Goal: Task Accomplishment & Management: Manage account settings

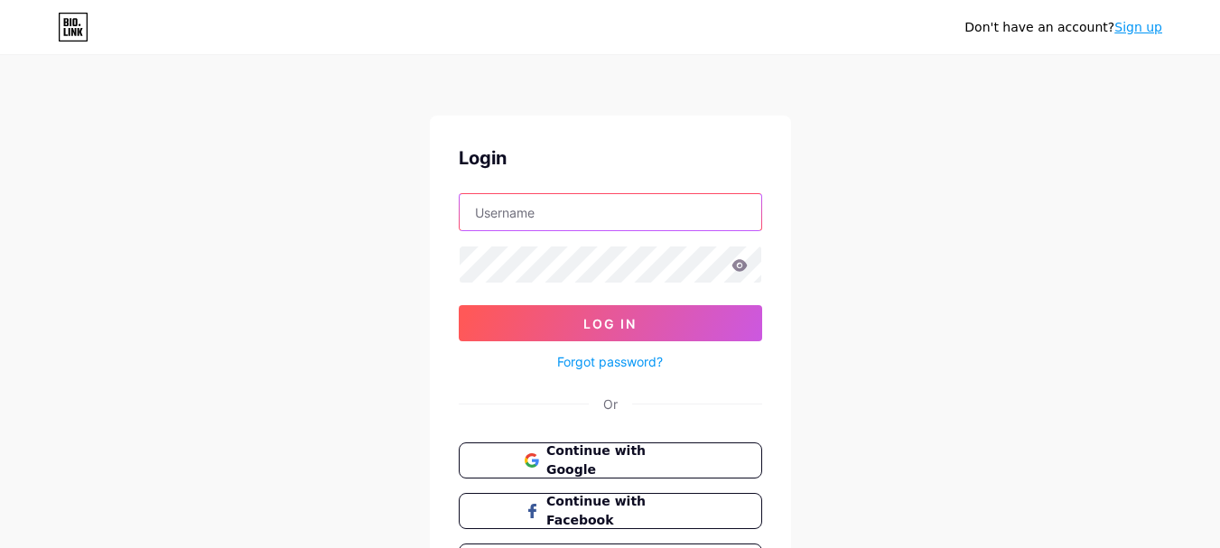
click at [532, 212] on input "text" at bounding box center [610, 212] width 302 height 36
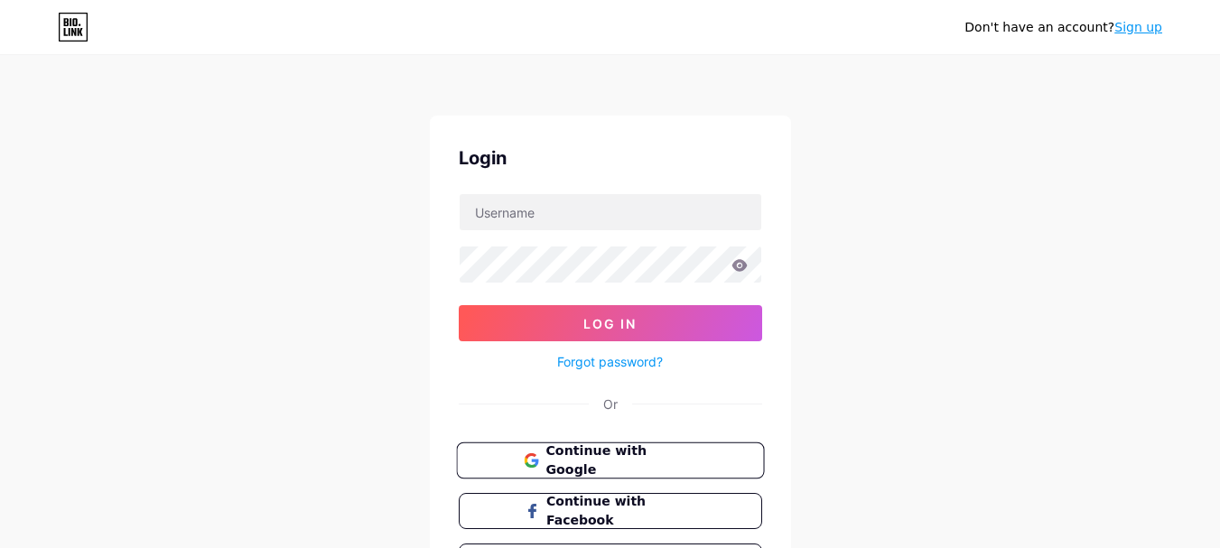
drag, startPoint x: 636, startPoint y: 466, endPoint x: 650, endPoint y: 459, distance: 15.3
click at [639, 466] on span "Continue with Google" at bounding box center [620, 460] width 151 height 39
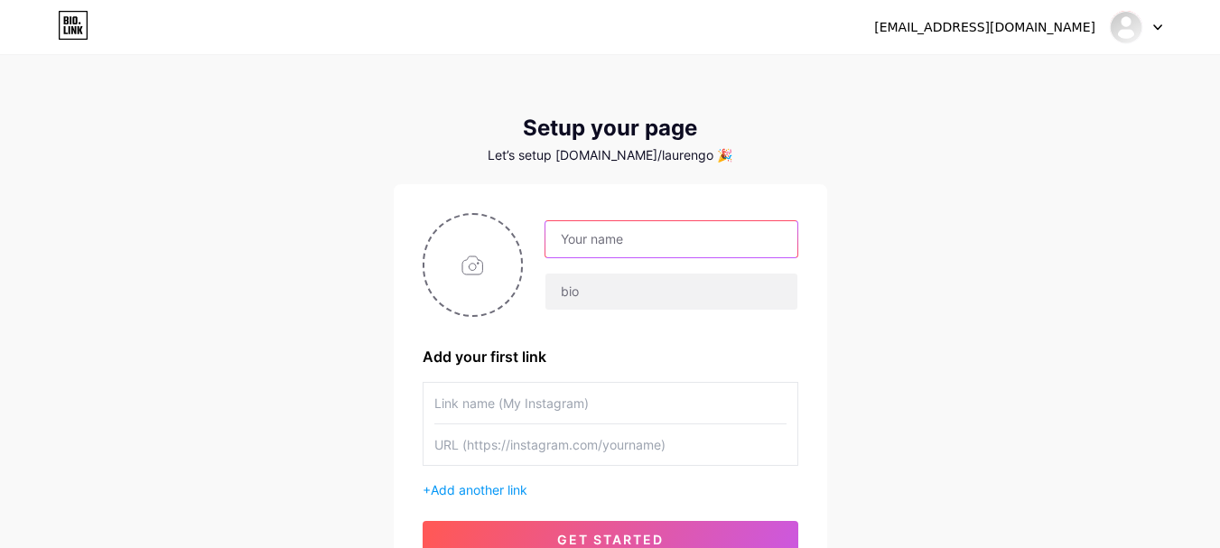
click at [599, 235] on input "text" at bounding box center [670, 239] width 251 height 36
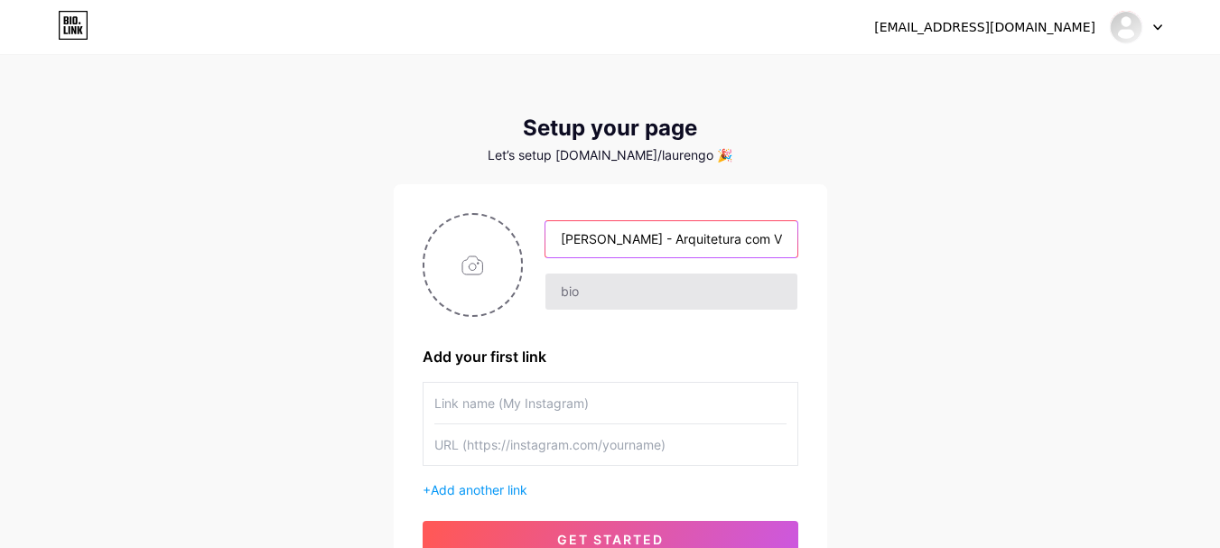
type input "[PERSON_NAME] - Arquitetura com Vida"
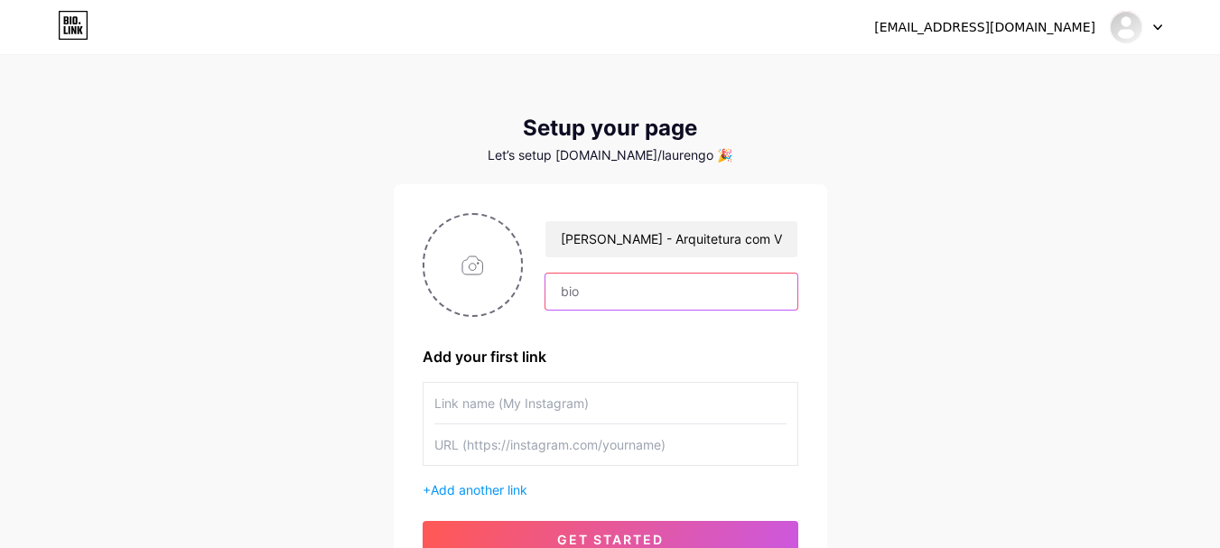
click at [595, 287] on input "text" at bounding box center [670, 292] width 251 height 36
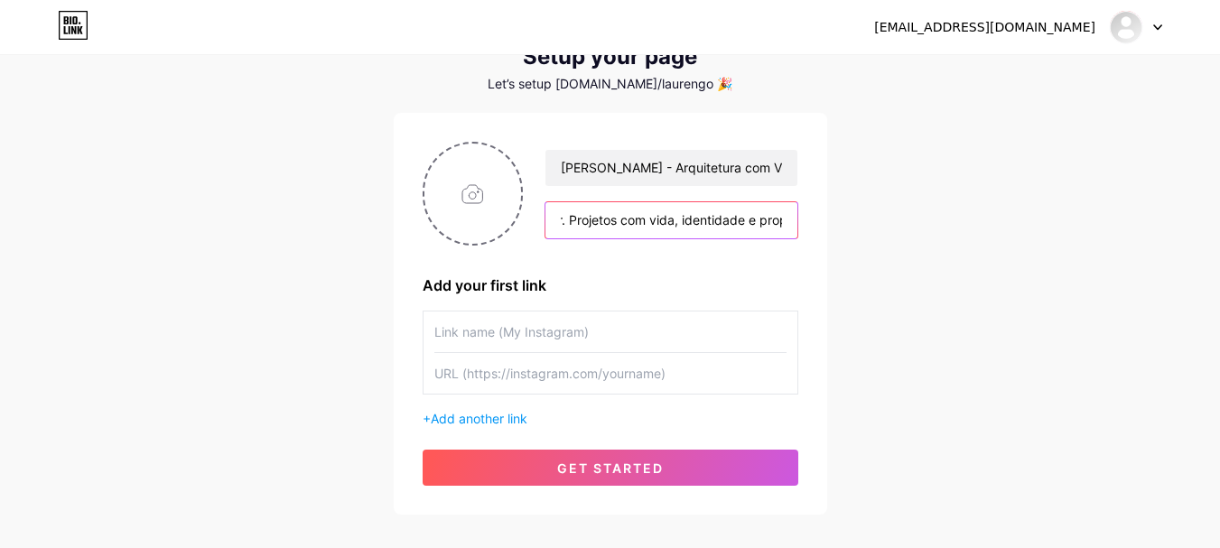
scroll to position [168, 0]
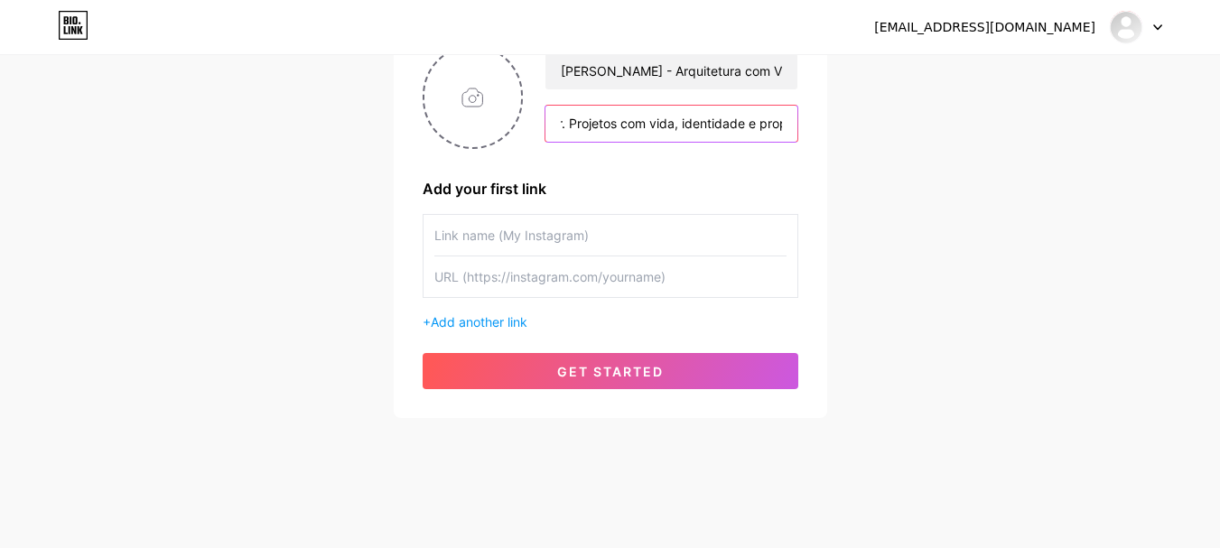
type input "Arquiteta, formada pelo Centro Universitário da [GEOGRAPHIC_DATA]. Hoje atuo co…"
click at [466, 232] on input "text" at bounding box center [610, 235] width 352 height 41
type input "Instagram"
click at [476, 283] on input "text" at bounding box center [610, 276] width 352 height 41
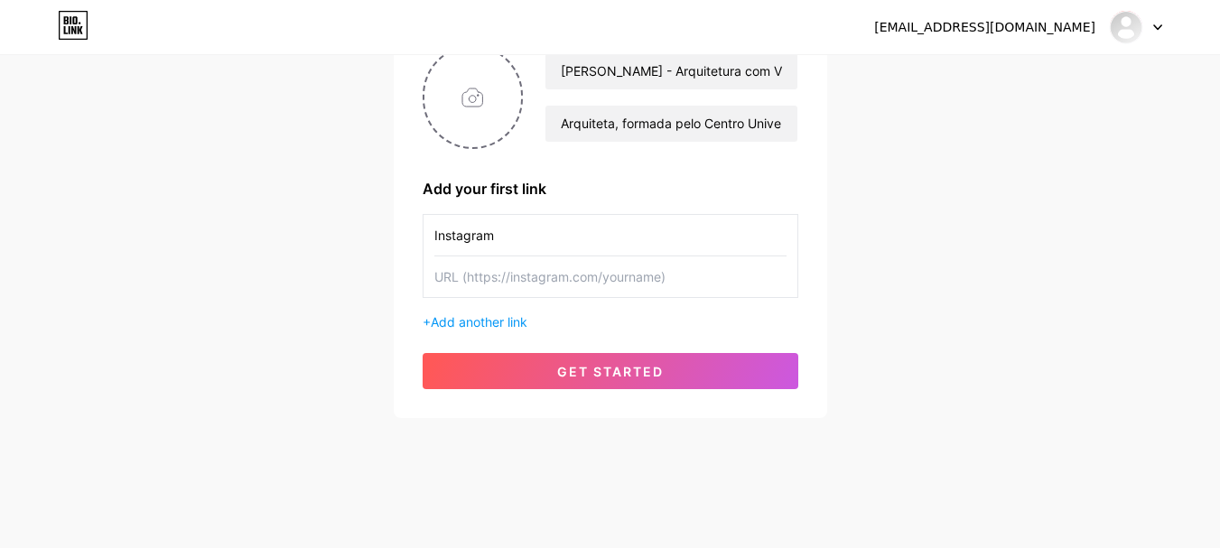
click at [598, 291] on input "text" at bounding box center [610, 276] width 352 height 41
paste input "[URL][DOMAIN_NAME]"
type input "[URL][DOMAIN_NAME]"
click at [505, 326] on span "Add another link" at bounding box center [479, 321] width 97 height 15
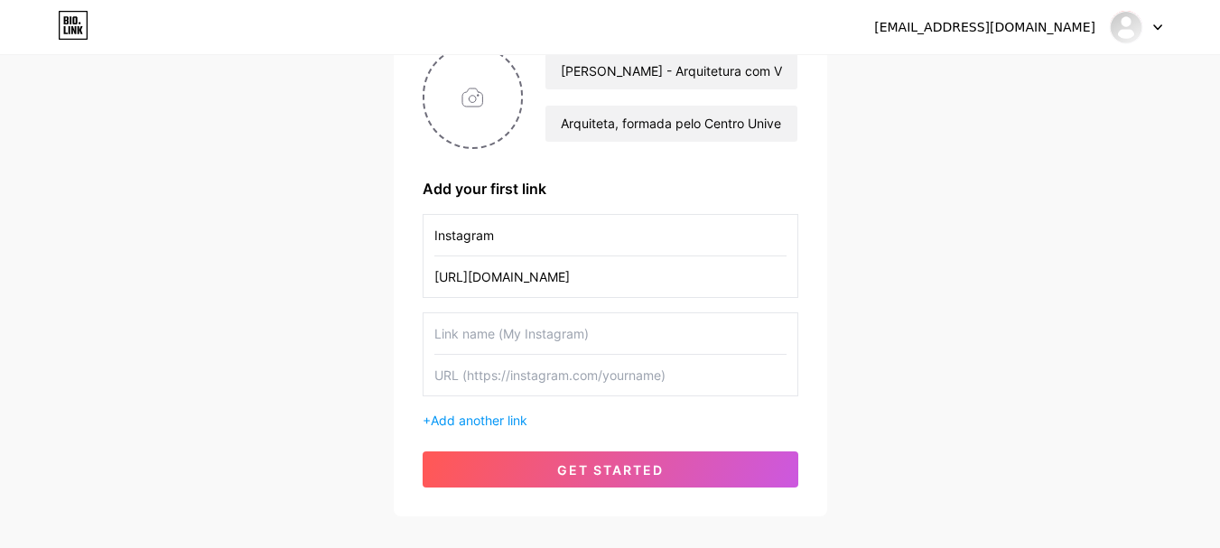
click at [472, 333] on input "text" at bounding box center [610, 333] width 352 height 41
type input "T"
type input "Canal Youtube"
click at [486, 385] on input "text" at bounding box center [610, 375] width 352 height 41
click at [518, 367] on input "text" at bounding box center [610, 375] width 352 height 41
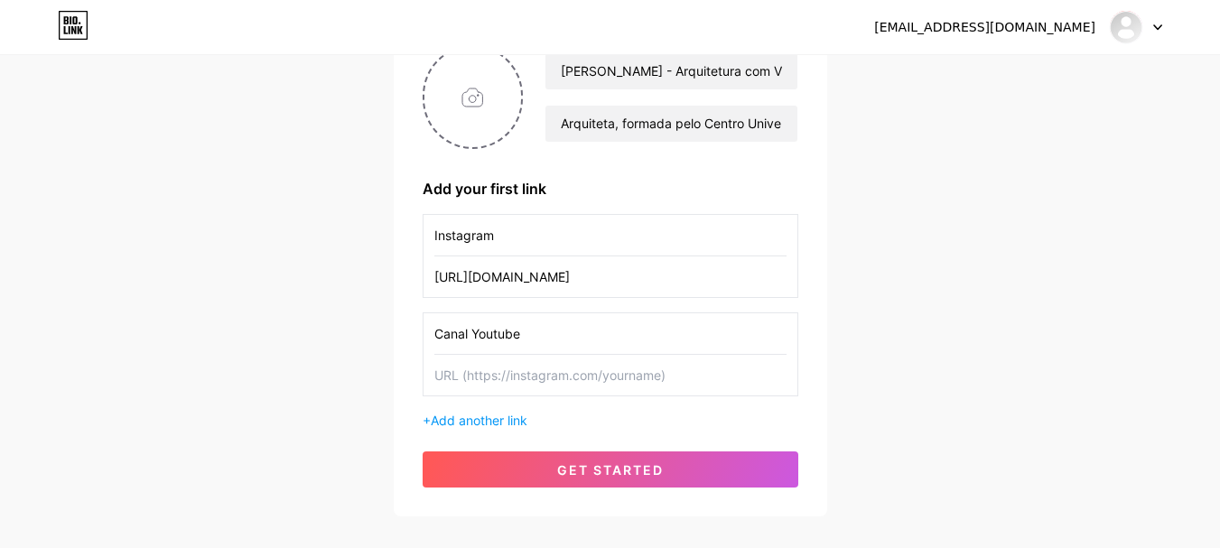
paste input "https://www.youtube.com/@arqlaurenpires"
type input "https://www.youtube.com/@arqlaurenpires"
click at [497, 422] on span "Add another link" at bounding box center [479, 420] width 97 height 15
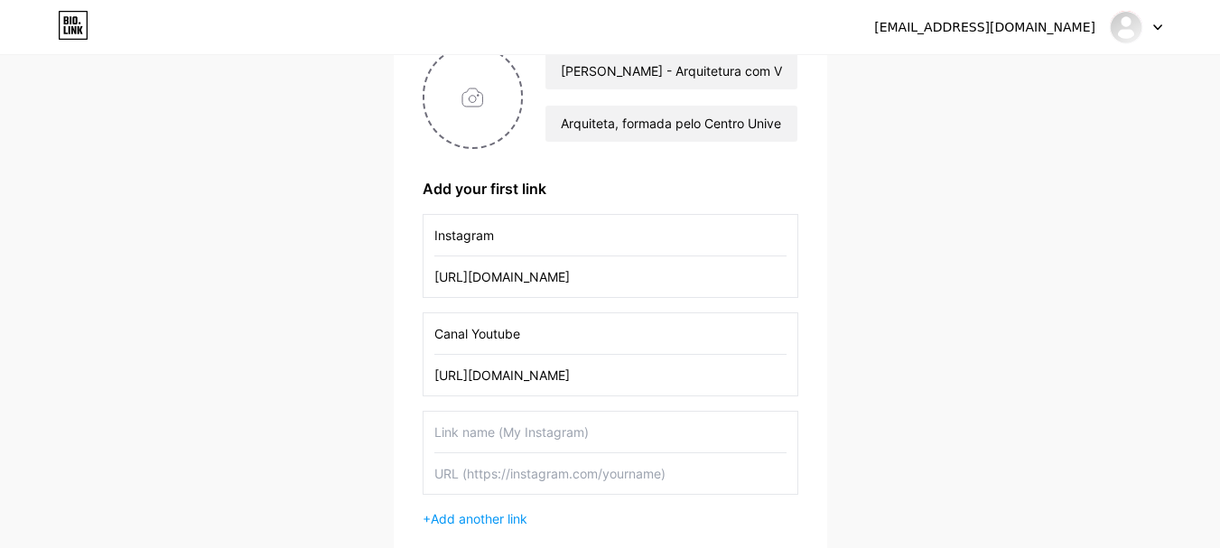
click at [464, 432] on input "text" at bounding box center [610, 432] width 352 height 41
type input "C"
click at [429, 429] on div "Whatsapp" at bounding box center [610, 453] width 376 height 84
click at [438, 434] on input "Whatsapp" at bounding box center [610, 432] width 352 height 41
type input "Fale Comigo no Whatsapp"
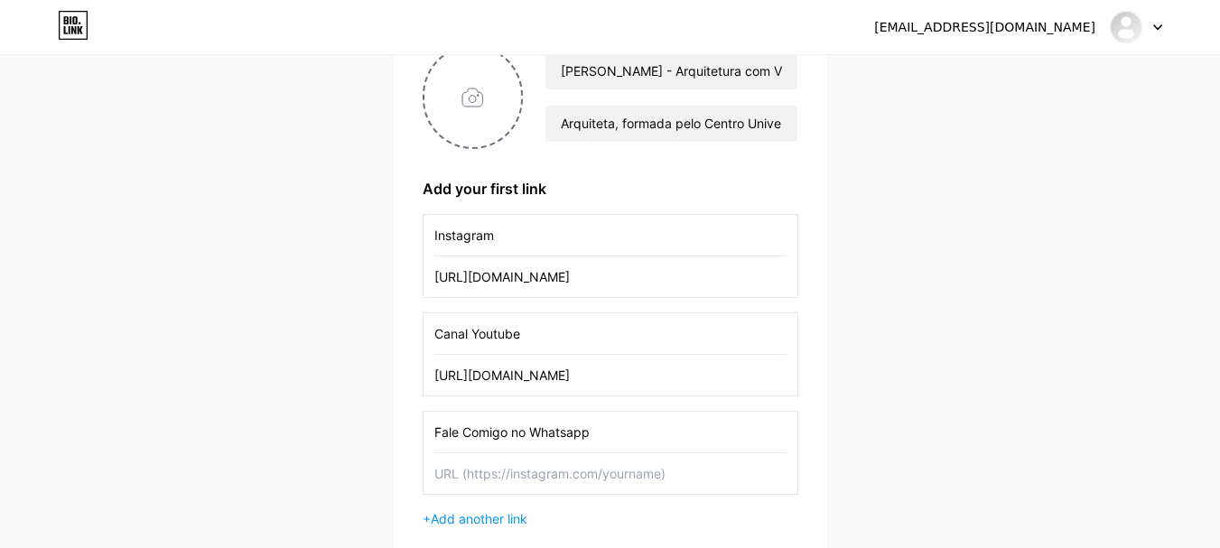
click at [552, 466] on input "text" at bounding box center [610, 473] width 352 height 41
paste input "https://wa.me/message/QUGP7V2YJVTOJ1"
type input "https://wa.me/message/QUGP7V2YJVTOJ1"
click at [870, 433] on div "gpires.lauren@gmail.com Dashboard Logout Setup your page Let’s setup bio.link/l…" at bounding box center [610, 252] width 1220 height 840
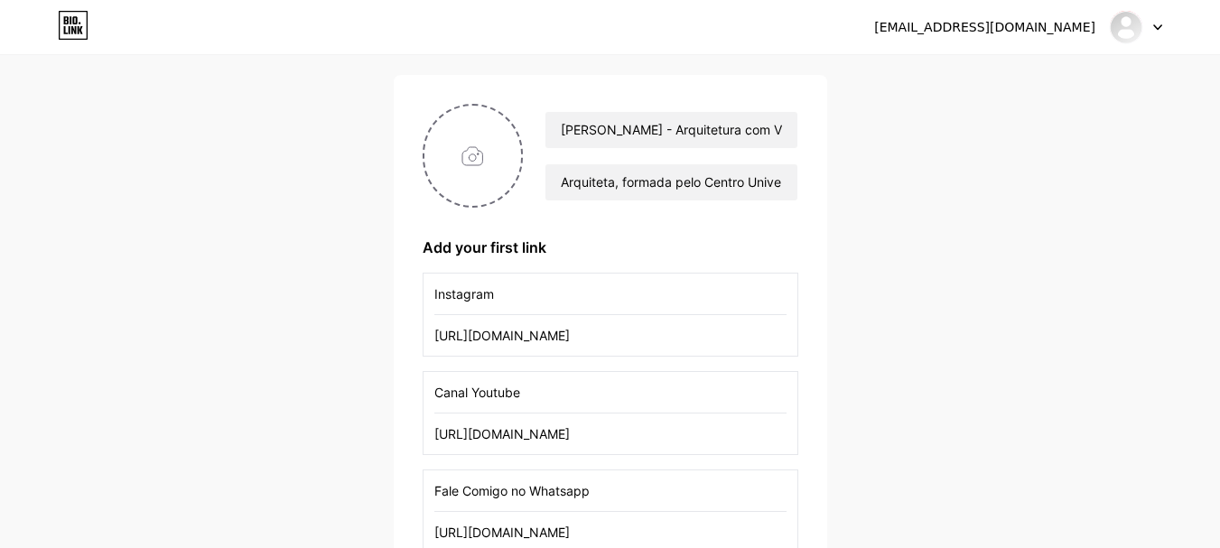
scroll to position [78, 0]
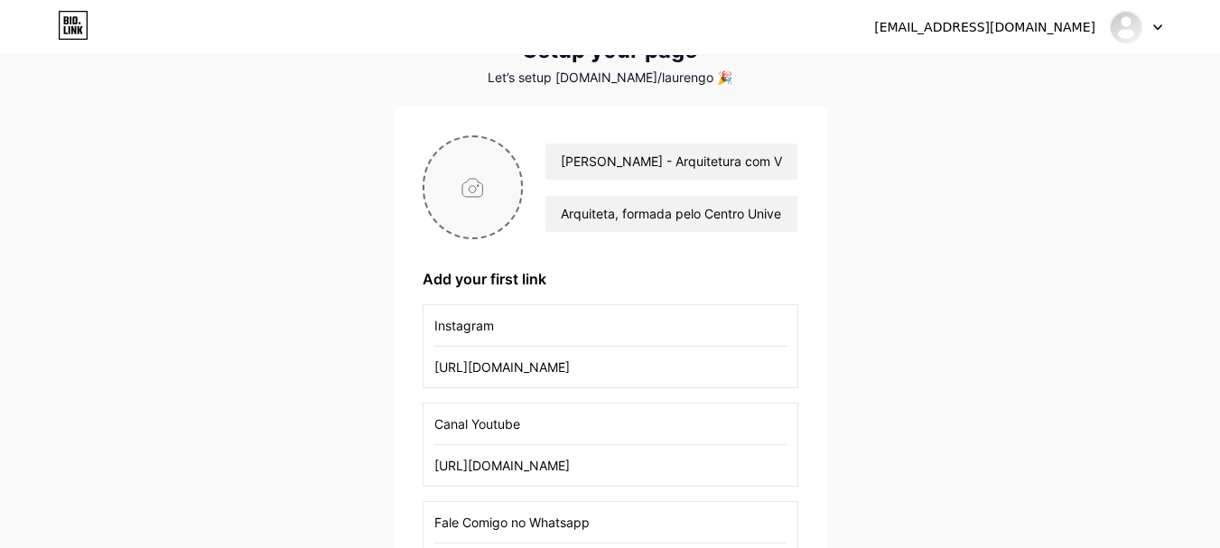
click at [481, 179] on input "file" at bounding box center [472, 187] width 97 height 100
type input "C:\fakepath\WhatsApp Image 2025-08-13 at 15.41.40.jpeg"
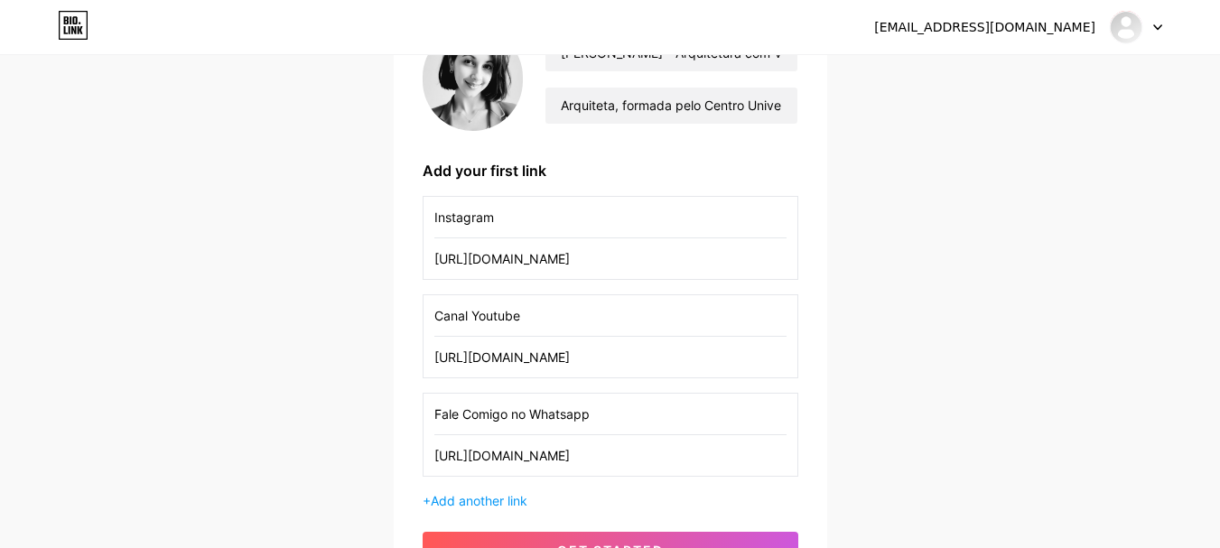
scroll to position [361, 0]
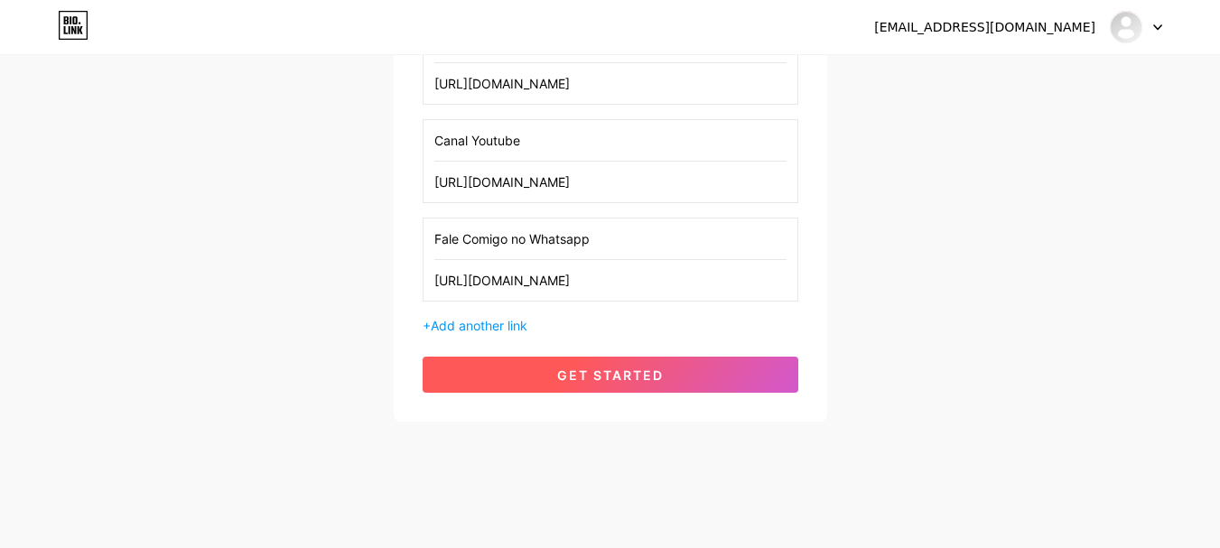
click at [644, 371] on span "get started" at bounding box center [610, 374] width 107 height 15
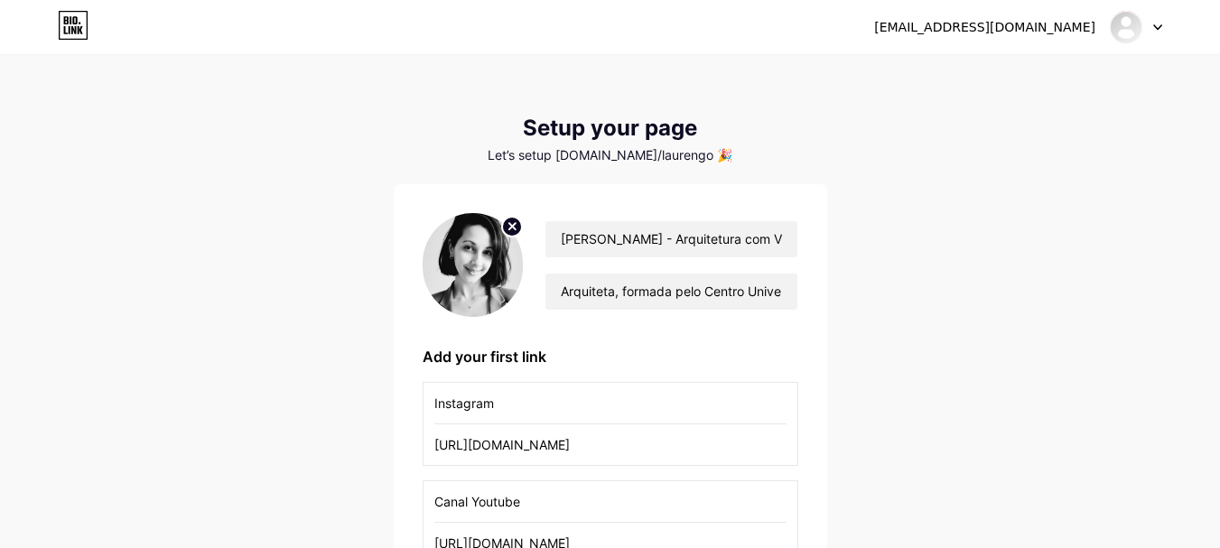
scroll to position [365, 0]
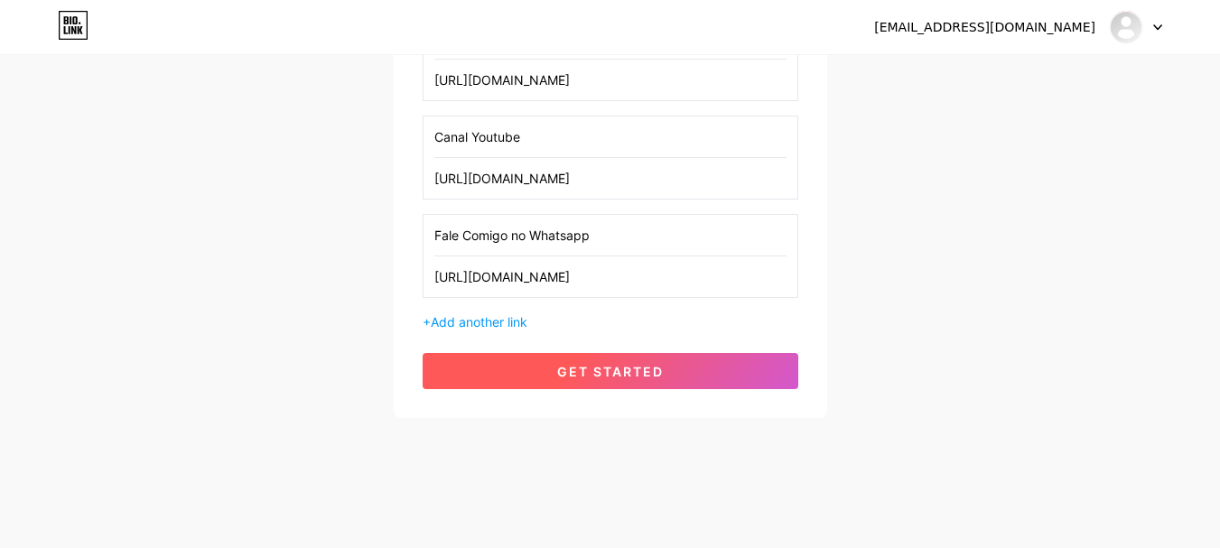
click at [635, 372] on span "get started" at bounding box center [610, 371] width 107 height 15
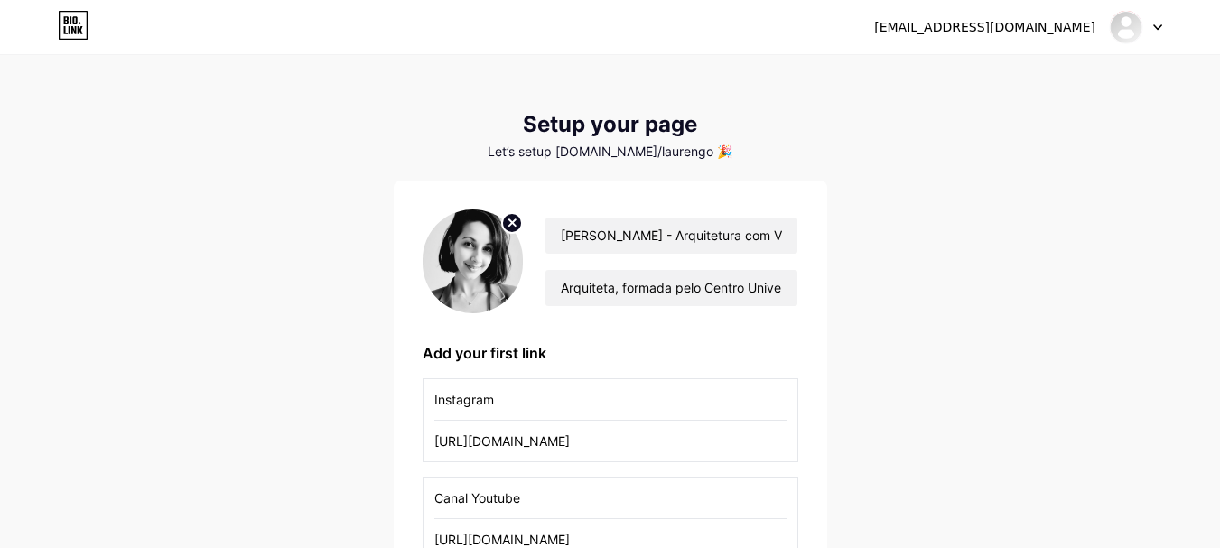
scroll to position [0, 0]
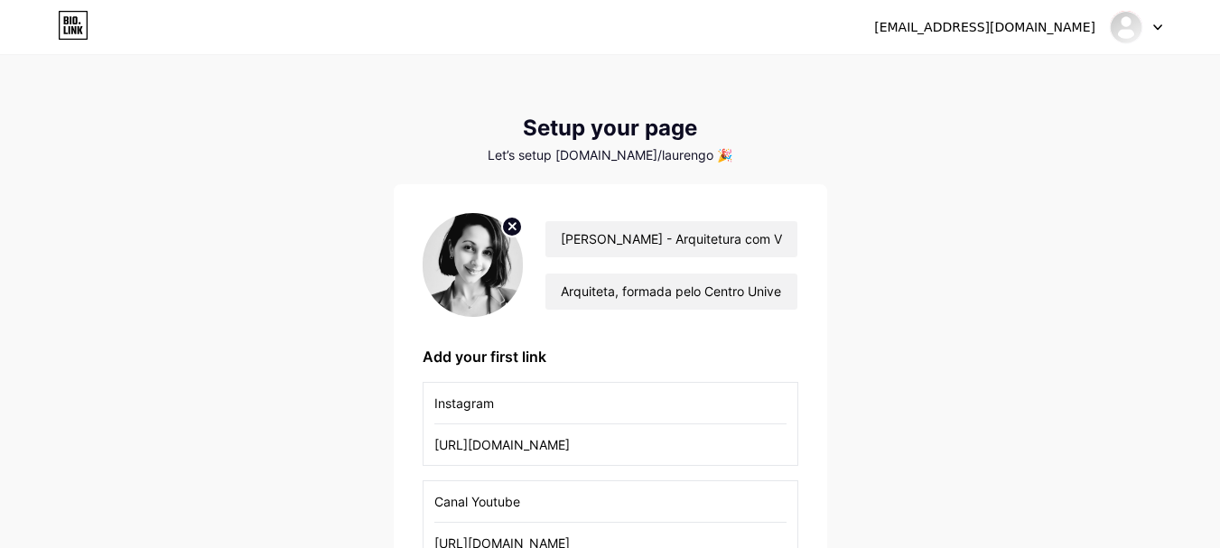
click at [1157, 27] on icon at bounding box center [1157, 27] width 9 height 6
click at [819, 90] on div "gpires.lauren@gmail.com Dashboard Logout Setup your page Let’s setup bio.link/l…" at bounding box center [610, 420] width 1220 height 840
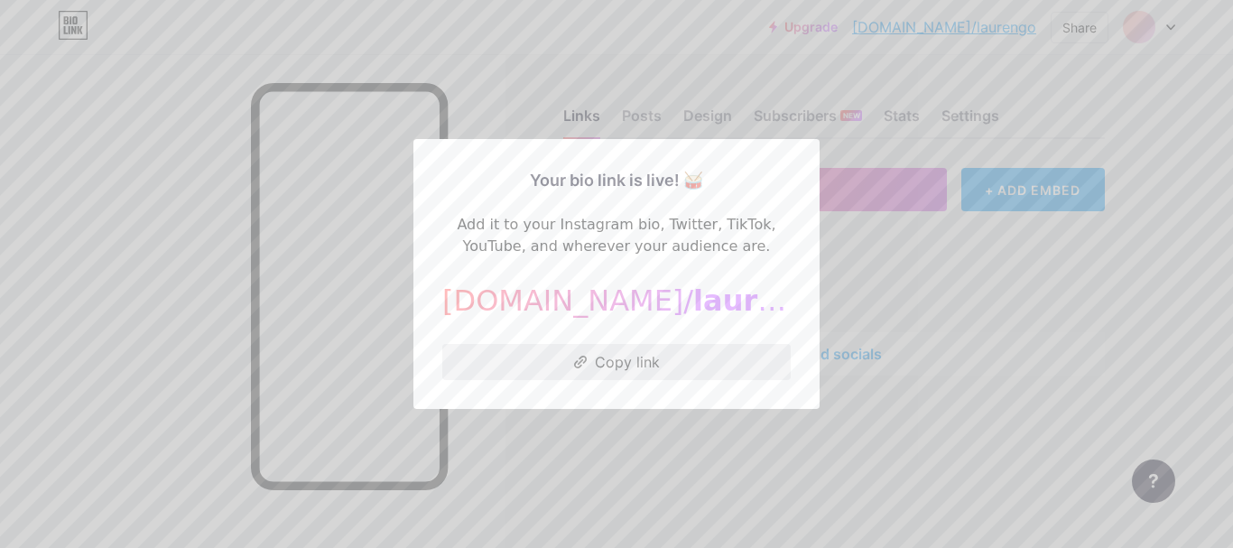
click at [656, 361] on button "Copy link" at bounding box center [616, 362] width 348 height 36
click at [1104, 271] on div at bounding box center [616, 274] width 1233 height 548
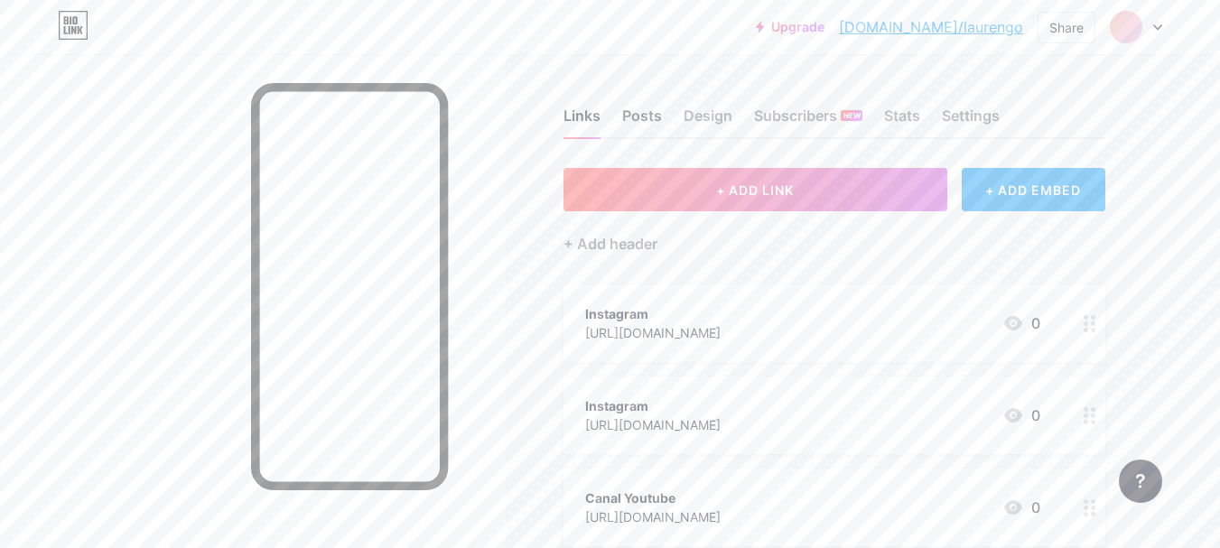
click at [645, 121] on div "Posts" at bounding box center [642, 121] width 40 height 32
click at [590, 116] on div "Links" at bounding box center [581, 121] width 37 height 32
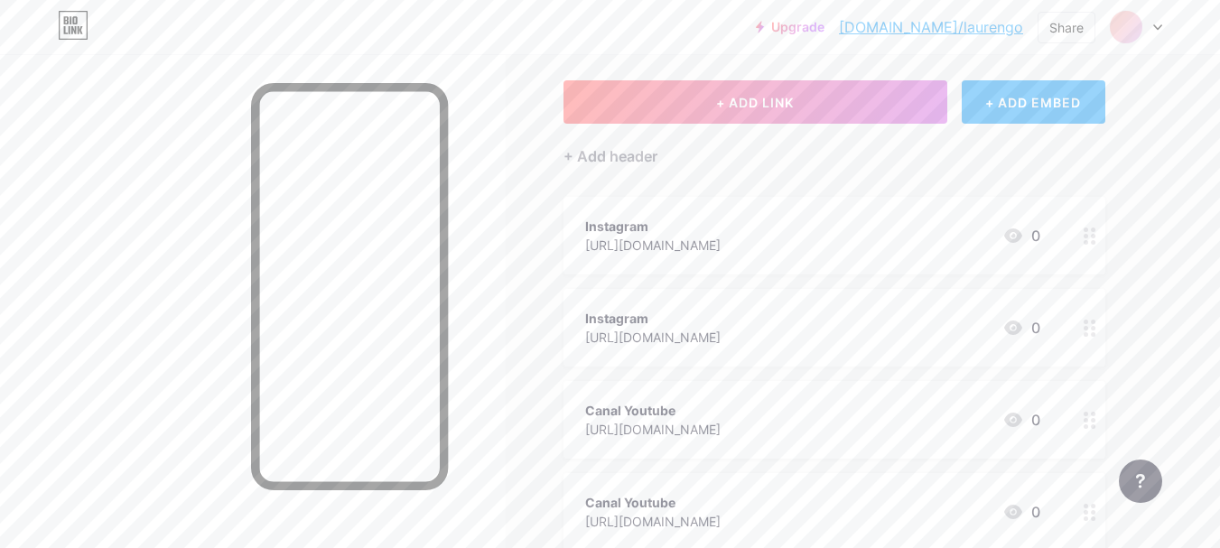
scroll to position [181, 0]
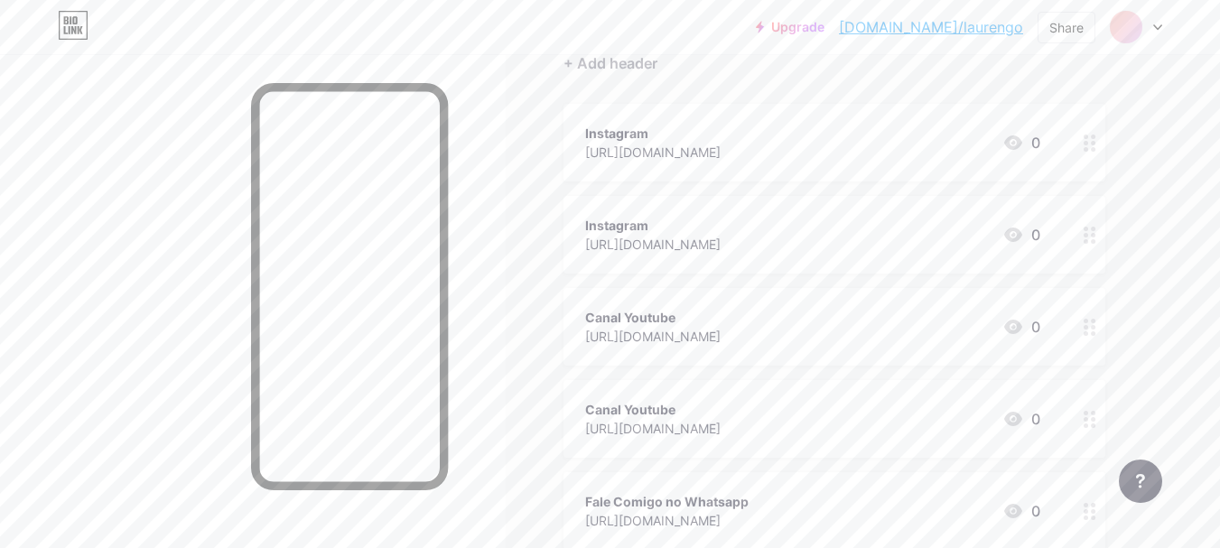
click at [1084, 145] on icon at bounding box center [1089, 143] width 13 height 17
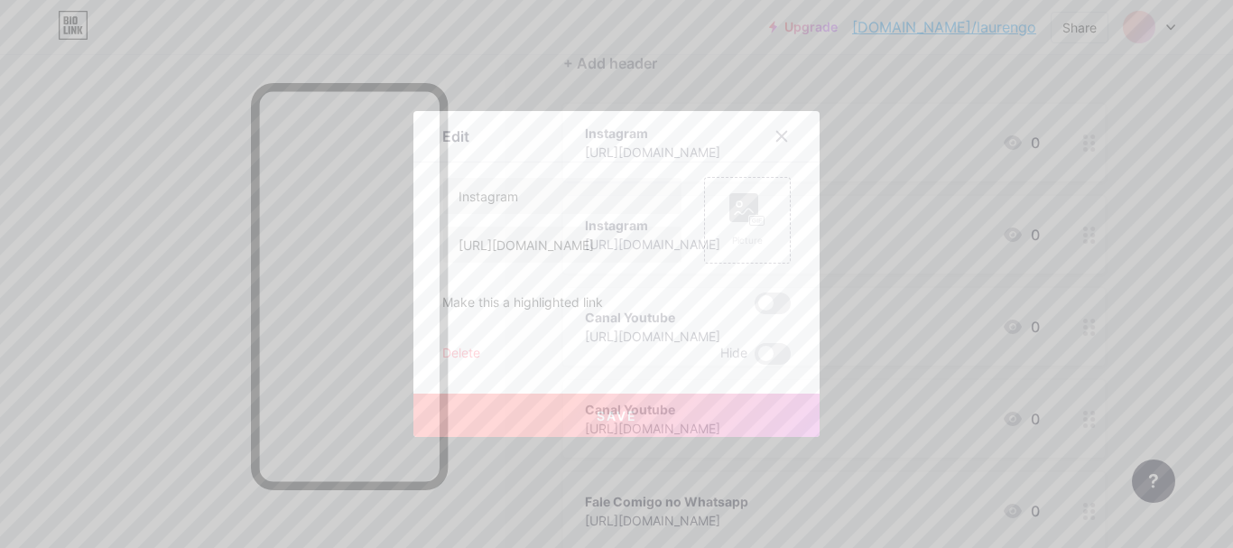
click at [1088, 143] on div at bounding box center [616, 274] width 1233 height 548
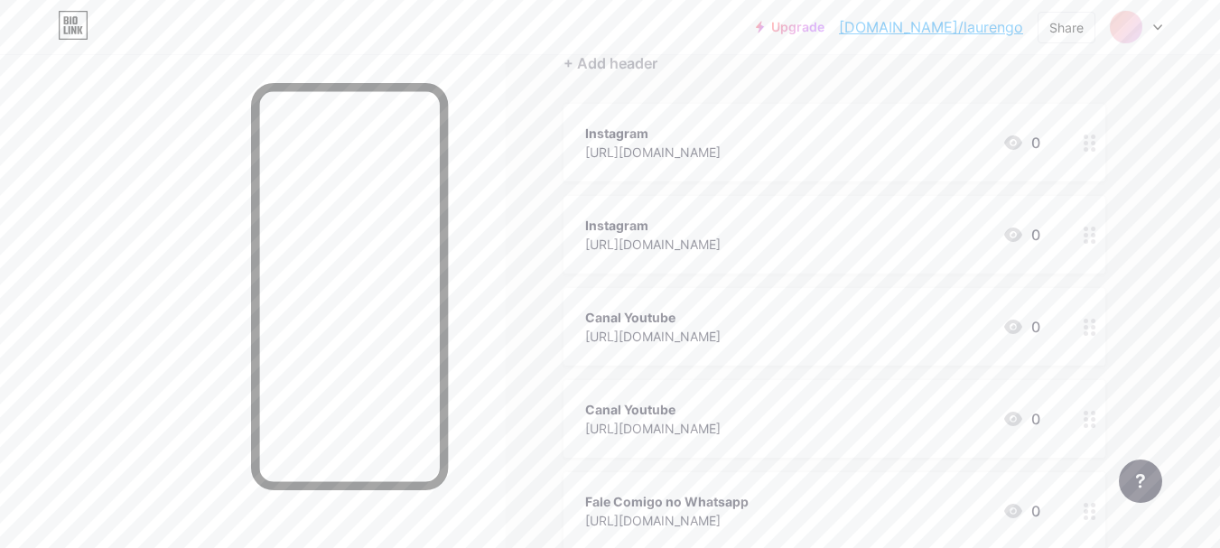
click at [1090, 140] on icon at bounding box center [1089, 143] width 13 height 17
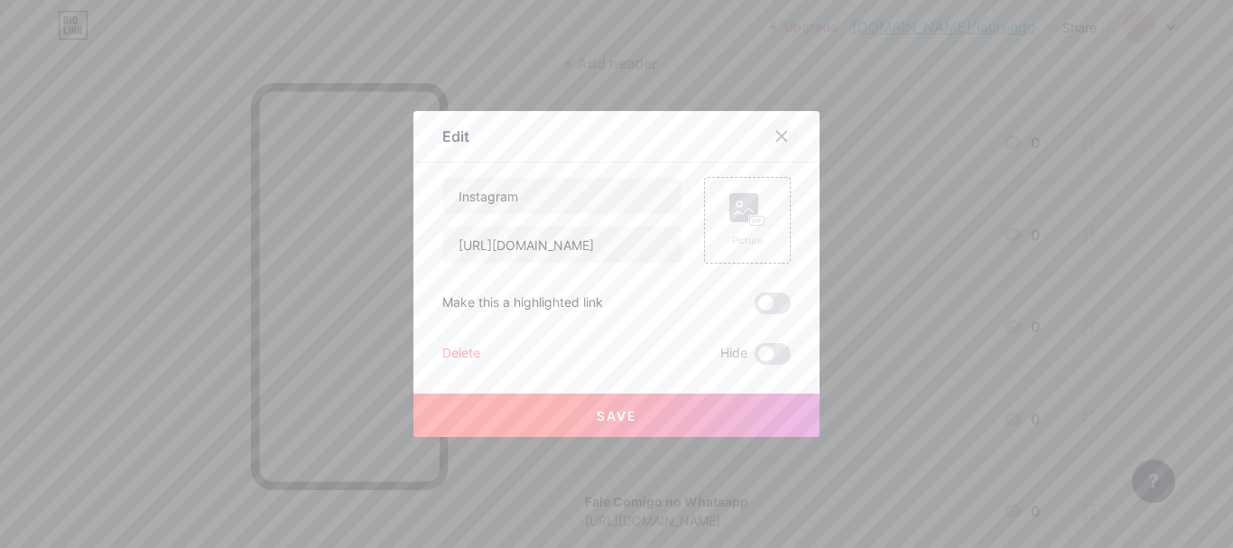
click at [775, 135] on icon at bounding box center [782, 136] width 14 height 14
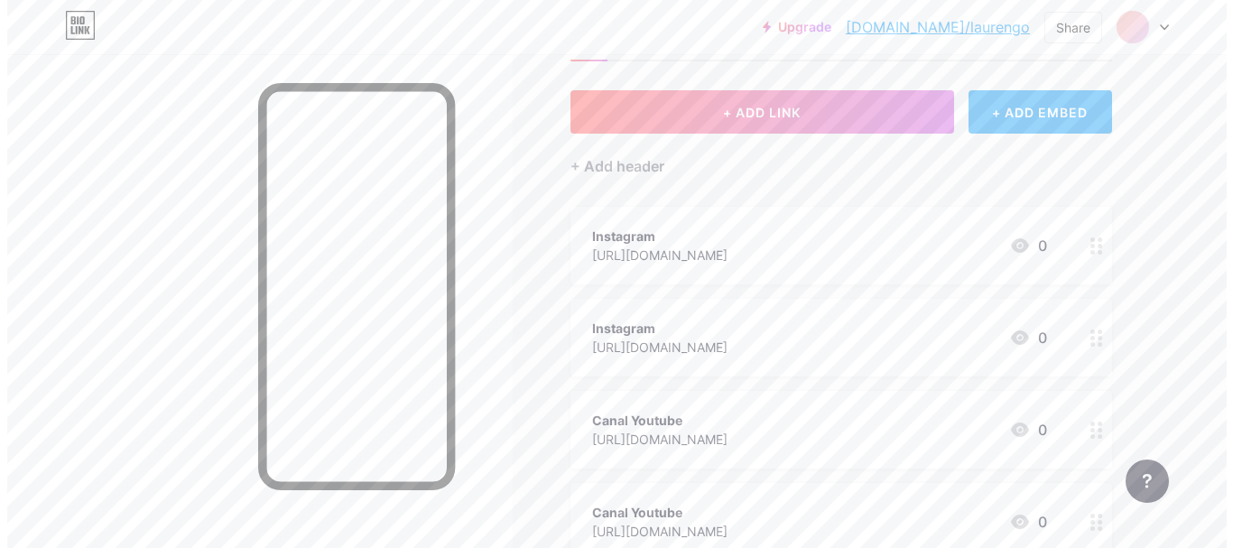
scroll to position [0, 0]
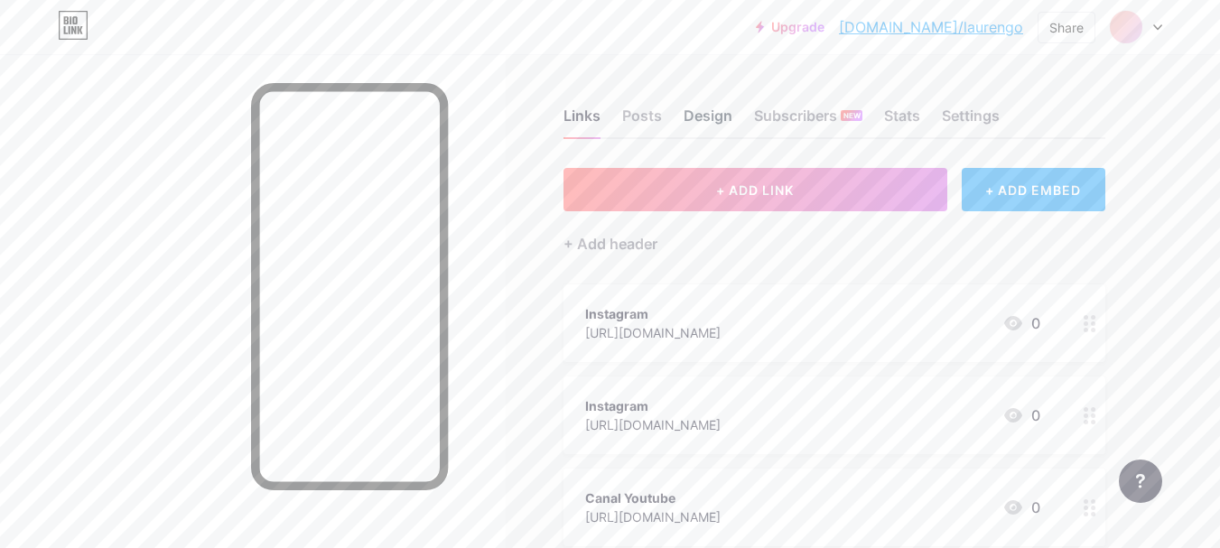
click at [702, 114] on div "Design" at bounding box center [707, 121] width 49 height 32
click at [720, 310] on div "Instagram" at bounding box center [652, 313] width 135 height 19
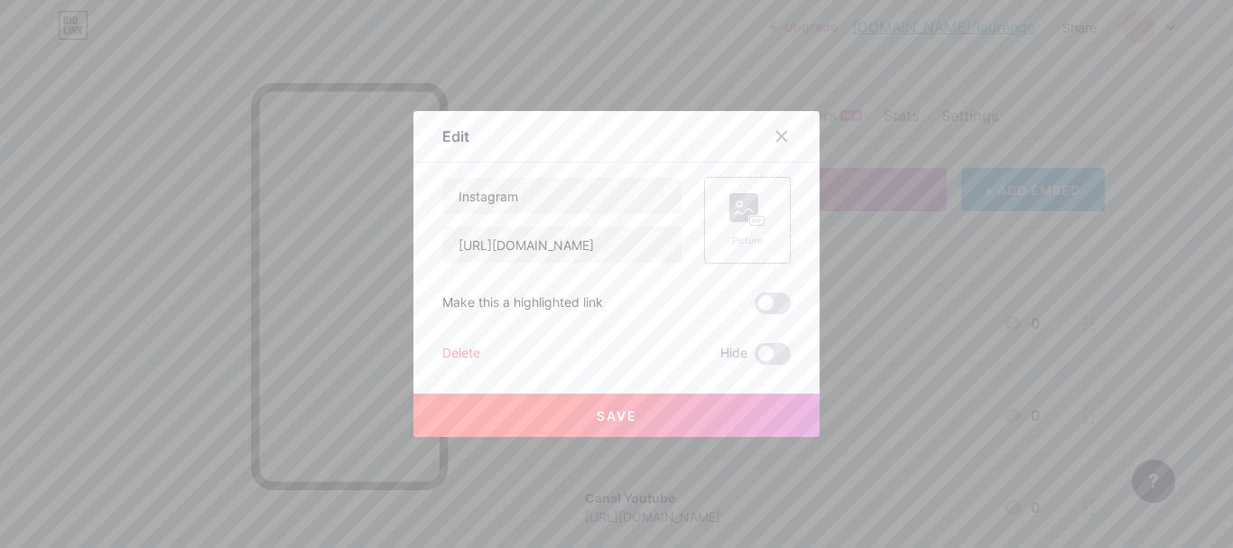
click at [729, 208] on rect at bounding box center [743, 207] width 29 height 29
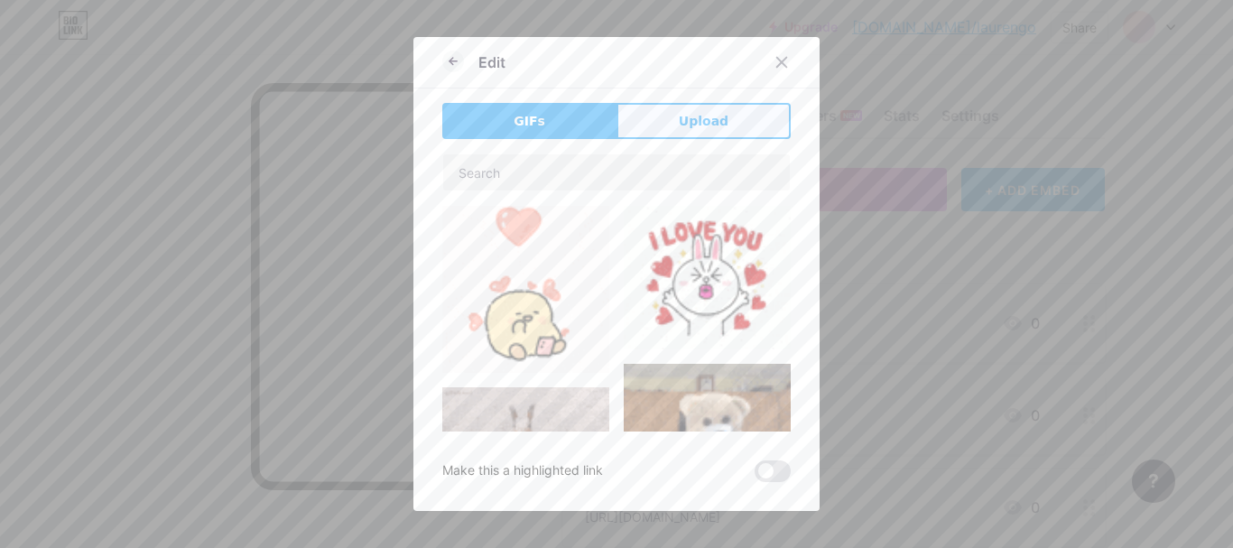
click at [679, 116] on span "Upload" at bounding box center [704, 121] width 50 height 19
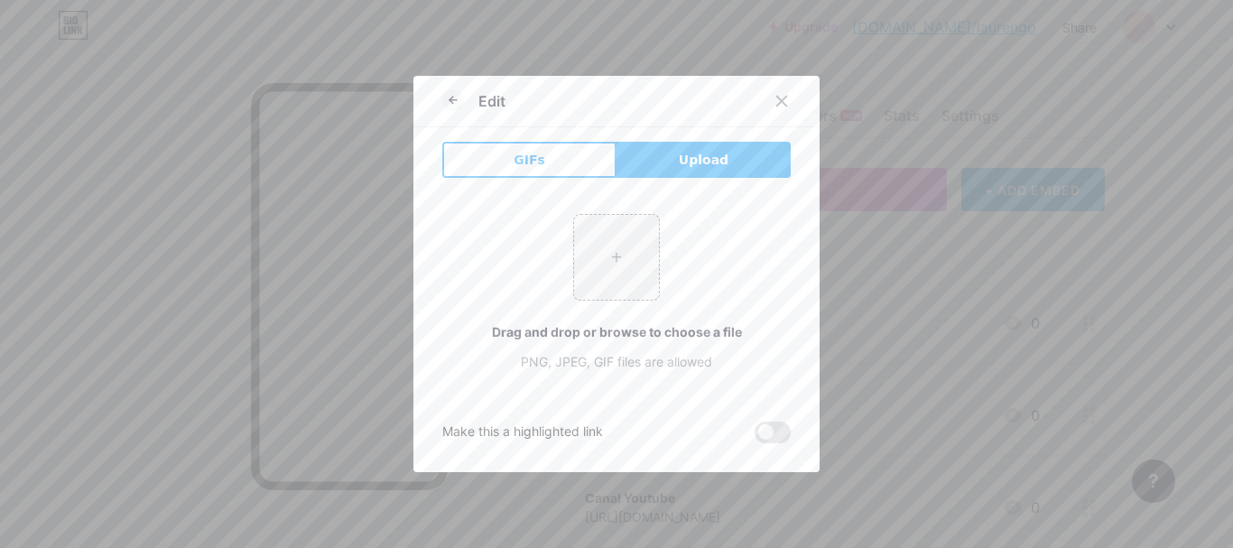
click at [554, 139] on div "Edit GIFs Upload Content YouTube Play YouTube video without leaving your page. …" at bounding box center [616, 274] width 406 height 396
click at [548, 153] on button "GIFs" at bounding box center [529, 160] width 174 height 36
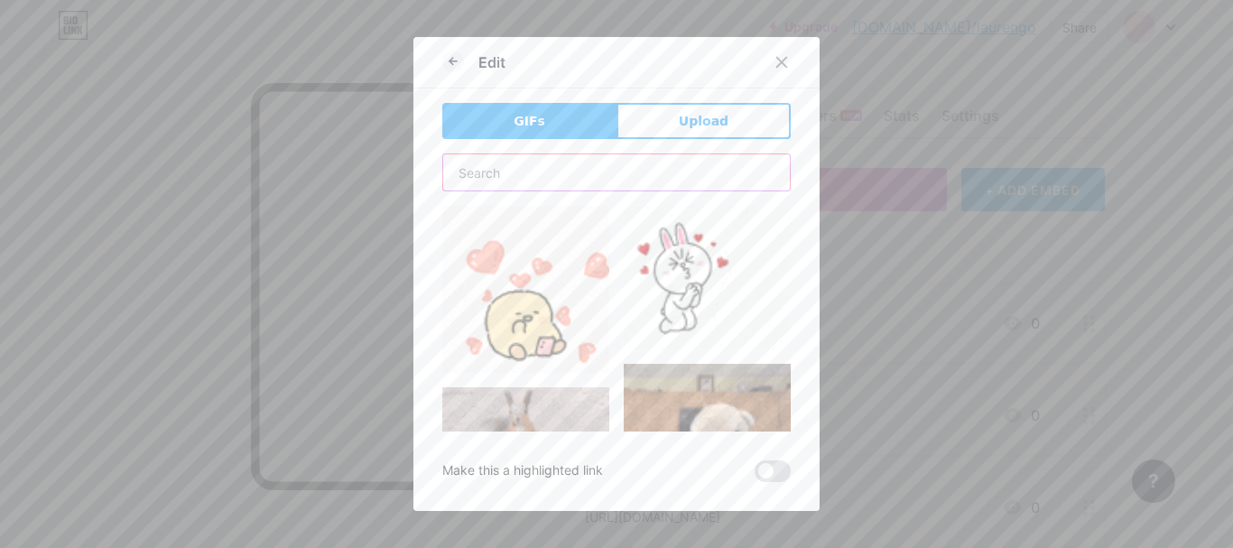
click at [556, 178] on input "text" at bounding box center [616, 172] width 347 height 36
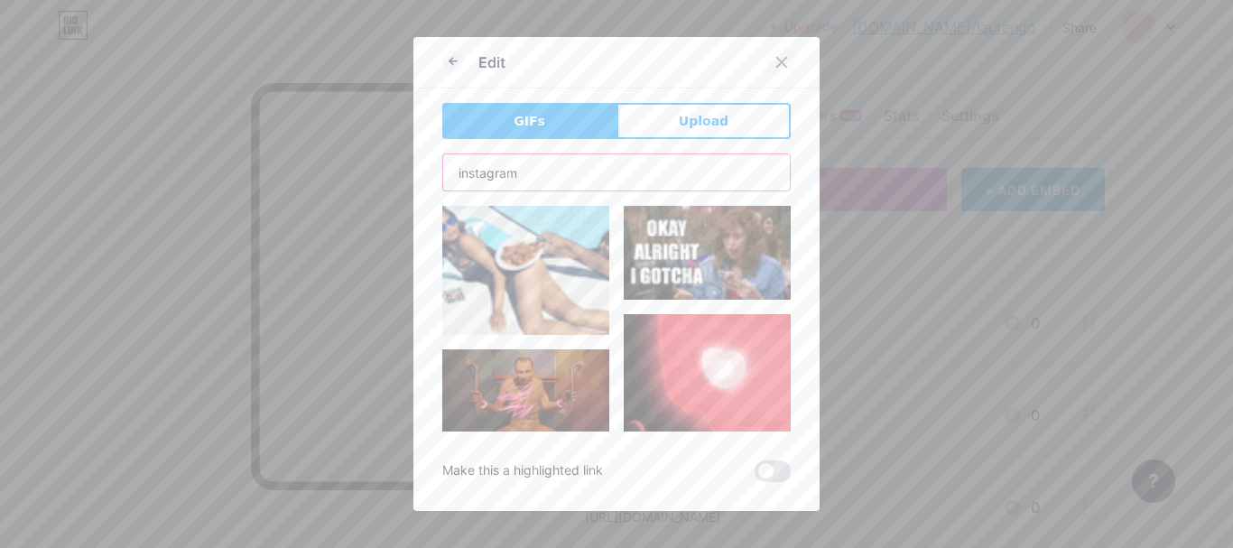
type input "instagram"
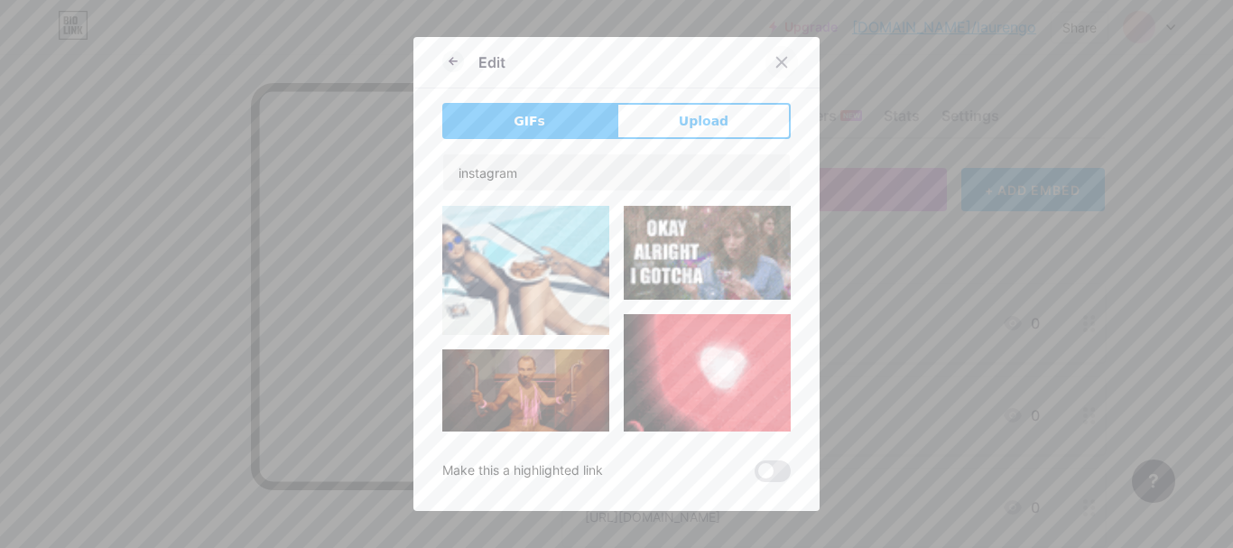
click at [776, 62] on icon at bounding box center [782, 62] width 14 height 14
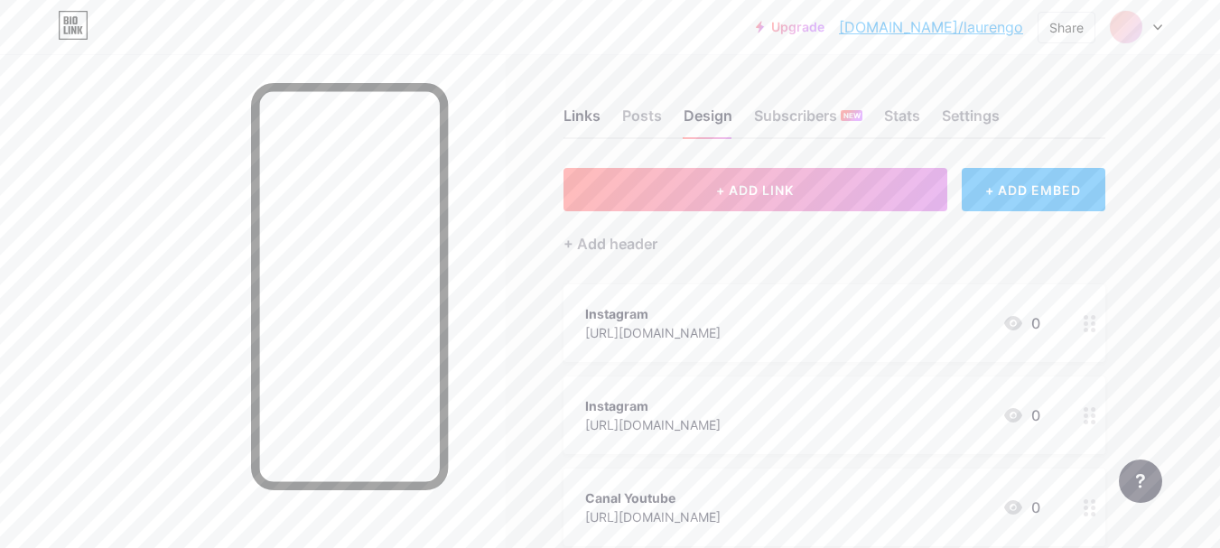
click at [938, 23] on link "bio.link/laurengo" at bounding box center [931, 27] width 184 height 22
click at [952, 29] on link "bio.link/laurengo" at bounding box center [931, 27] width 184 height 22
click at [580, 116] on div "Links" at bounding box center [581, 121] width 37 height 32
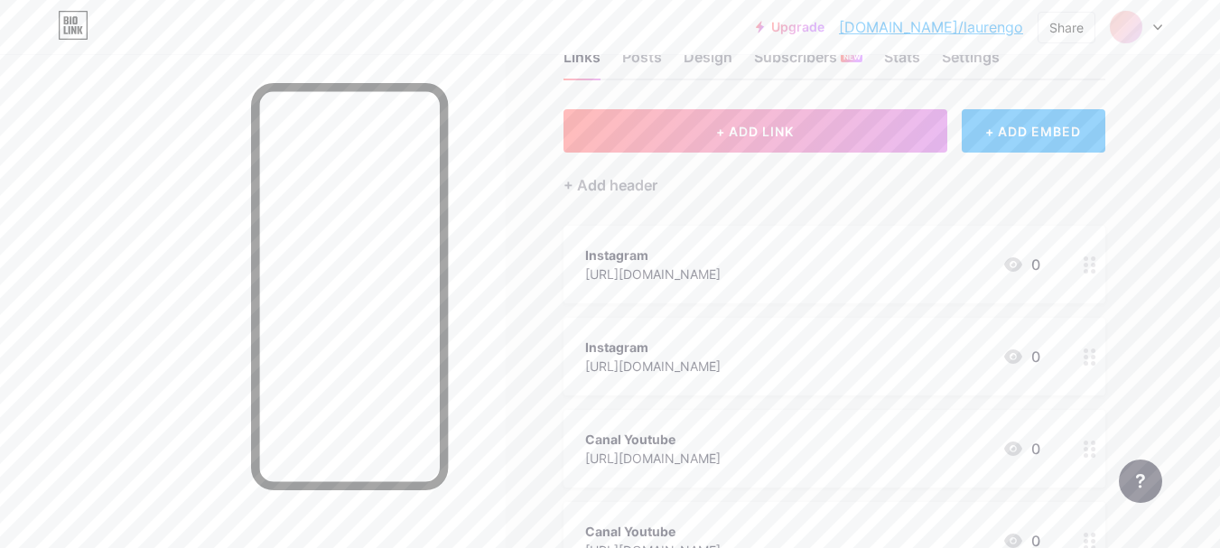
scroll to position [90, 0]
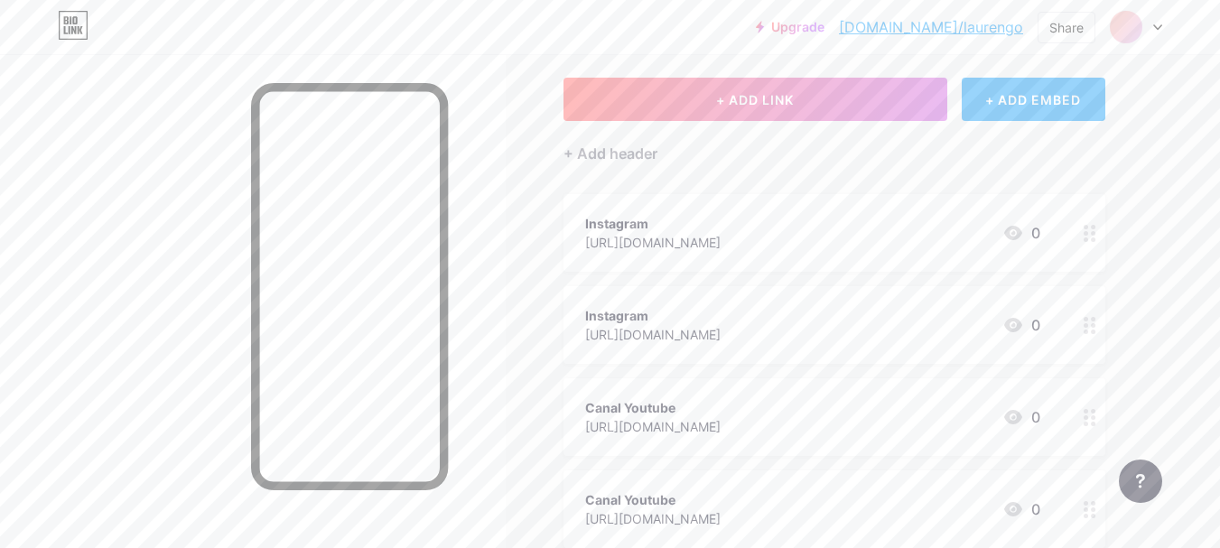
drag, startPoint x: 947, startPoint y: 243, endPoint x: 1129, endPoint y: 246, distance: 182.4
click at [1135, 246] on div "Links Posts Design Subscribers NEW Stats Settings + ADD LINK + ADD EMBED + Add …" at bounding box center [590, 453] width 1181 height 979
click at [1086, 231] on circle at bounding box center [1085, 233] width 5 height 5
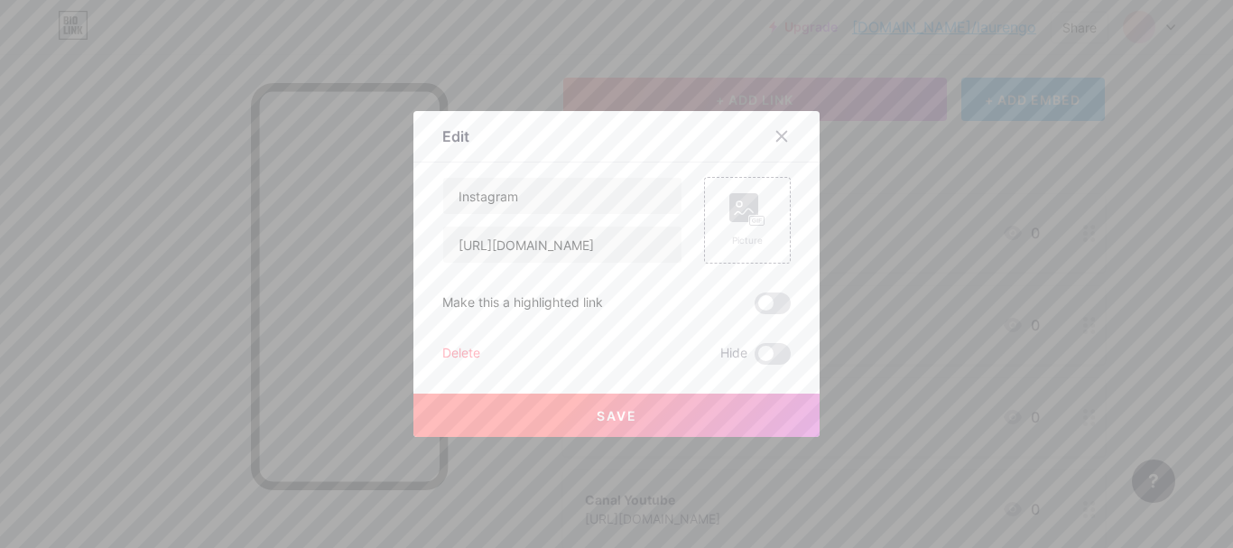
click at [448, 357] on div "Delete" at bounding box center [461, 354] width 38 height 22
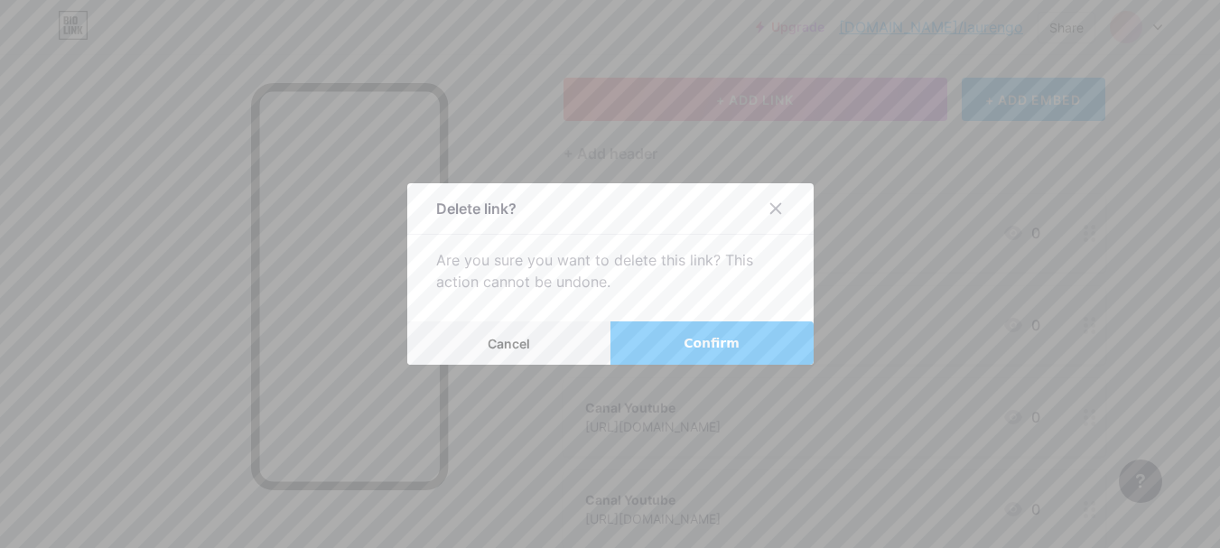
click at [678, 335] on button "Confirm" at bounding box center [711, 342] width 203 height 43
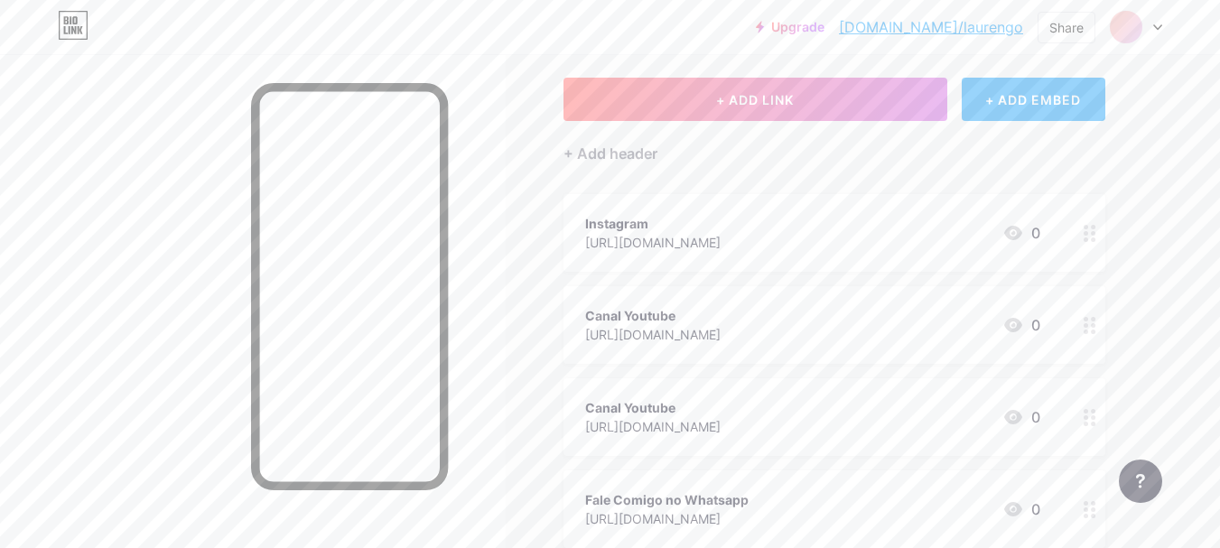
click at [1081, 327] on div at bounding box center [1089, 325] width 31 height 78
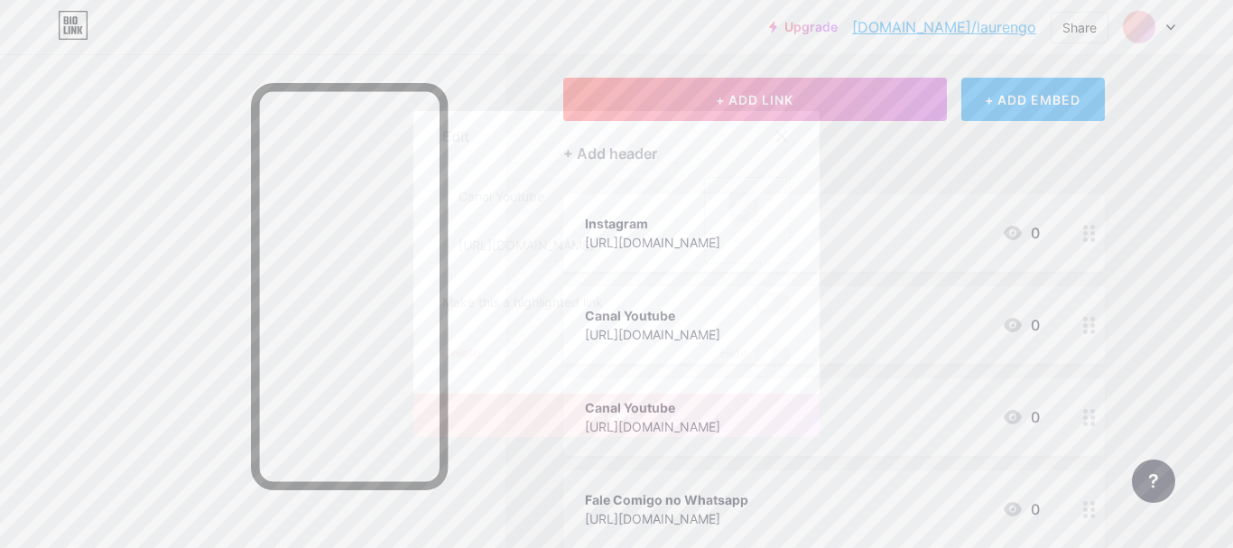
click at [453, 358] on div "Delete" at bounding box center [461, 354] width 38 height 22
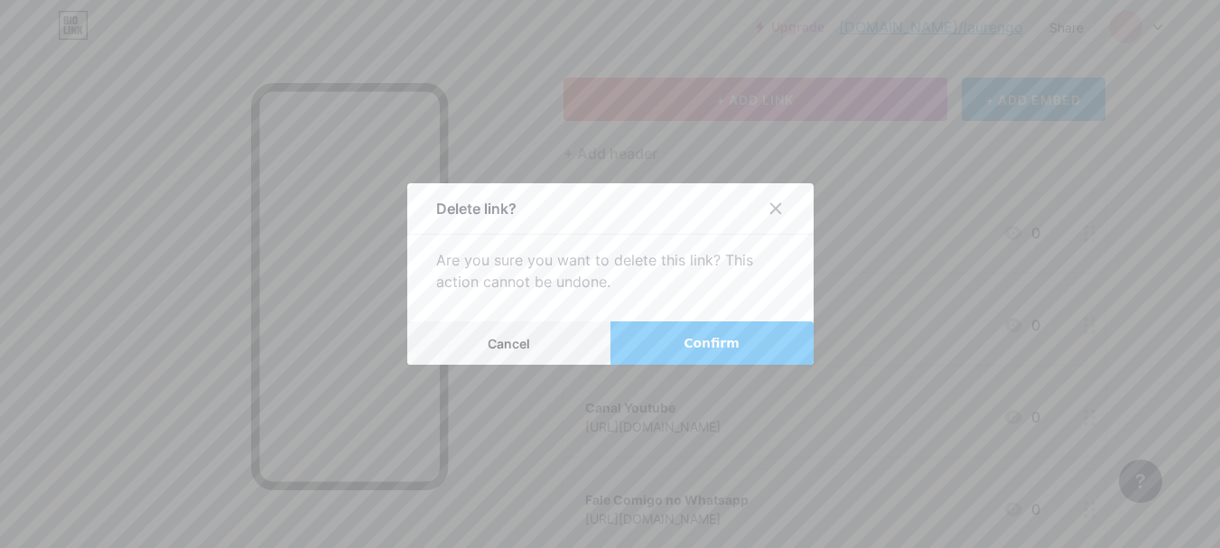
click at [707, 345] on span "Confirm" at bounding box center [711, 343] width 56 height 19
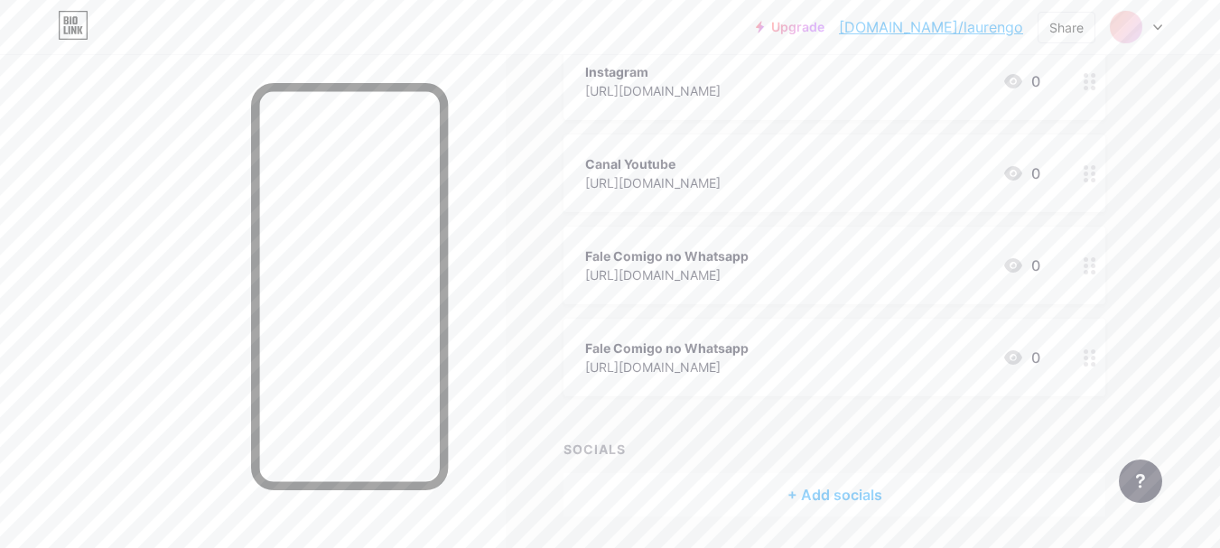
scroll to position [271, 0]
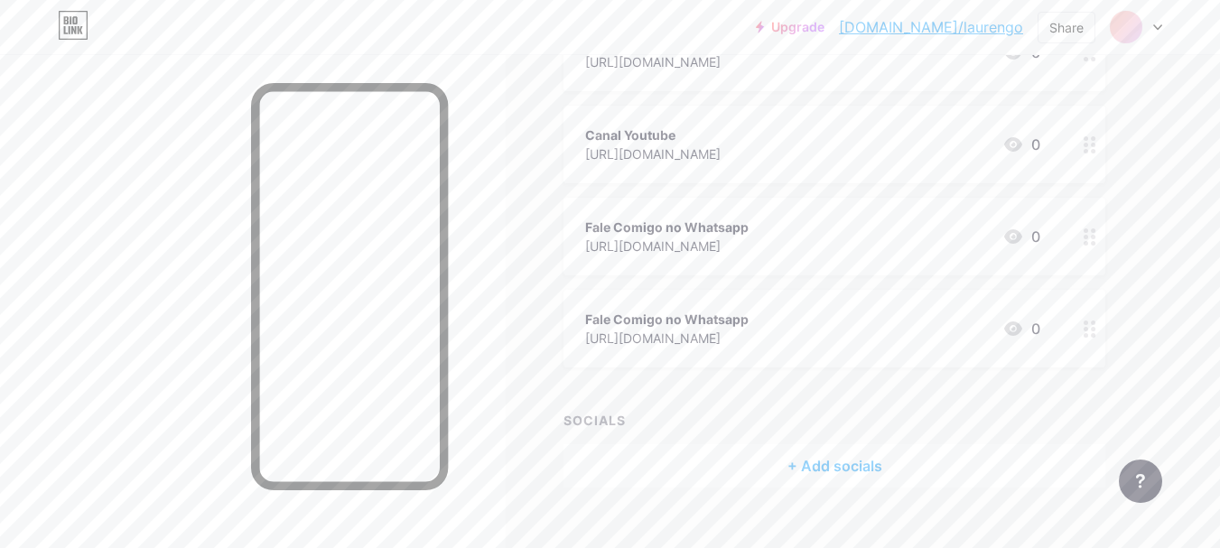
click at [1082, 327] on div at bounding box center [1089, 329] width 31 height 78
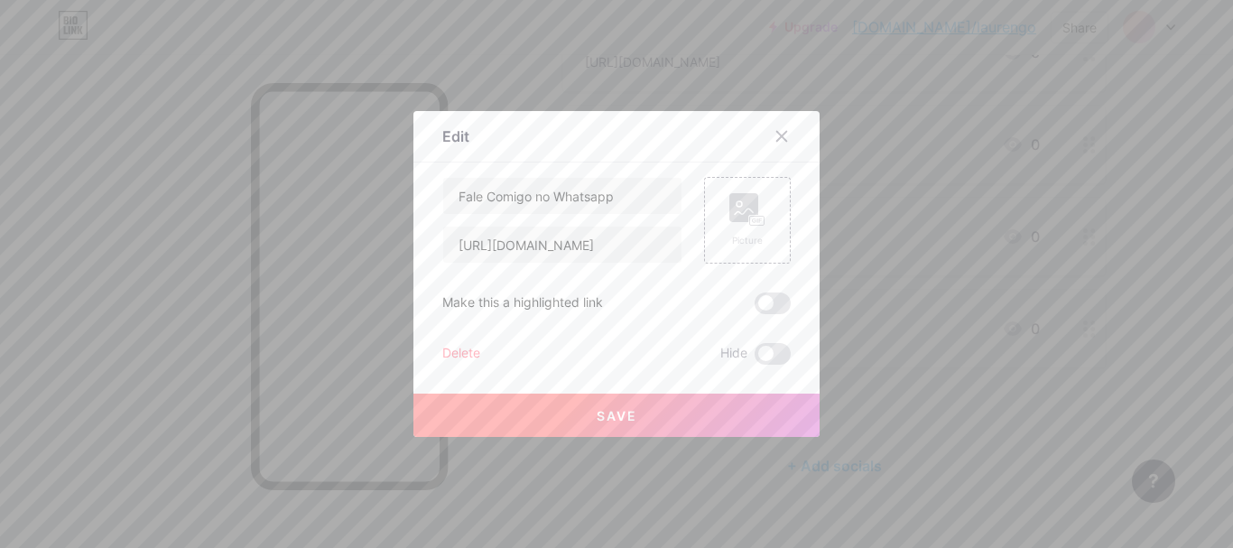
click at [449, 355] on div "Delete" at bounding box center [461, 354] width 38 height 22
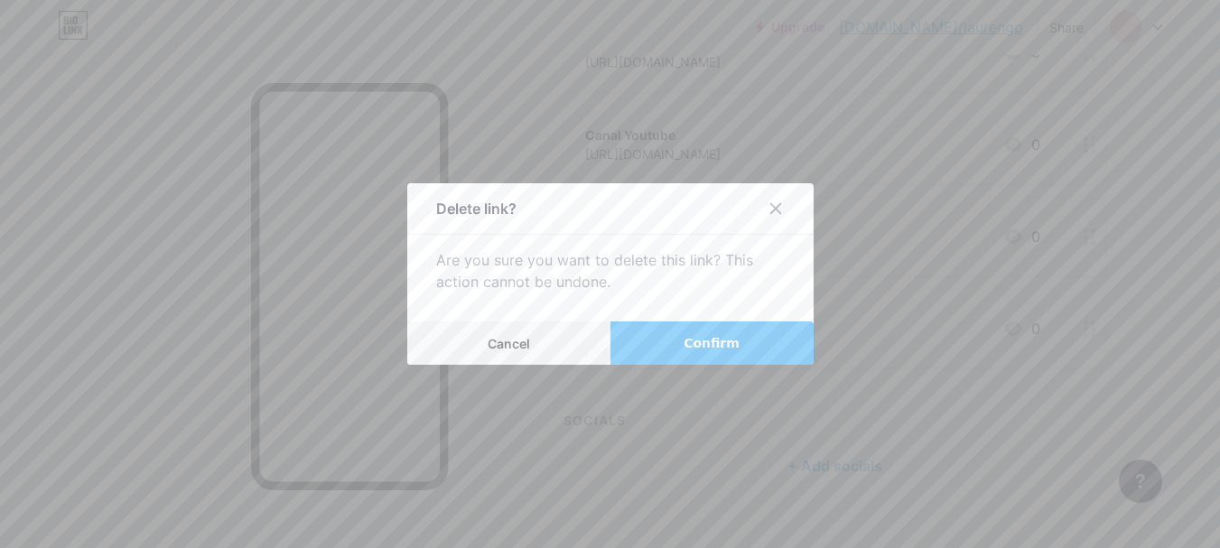
click at [683, 342] on button "Confirm" at bounding box center [711, 342] width 203 height 43
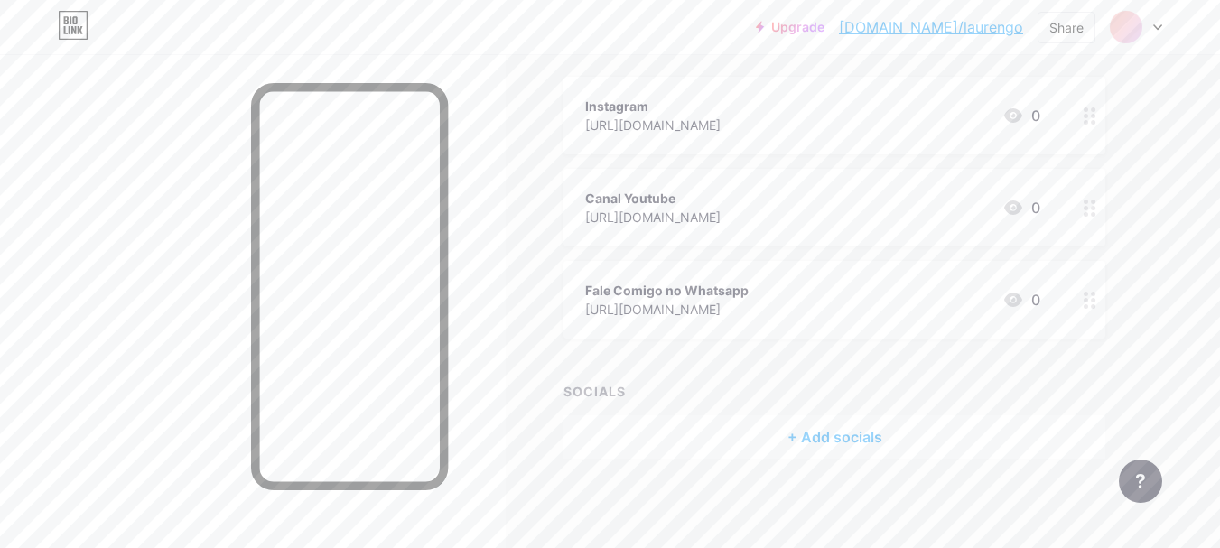
scroll to position [0, 0]
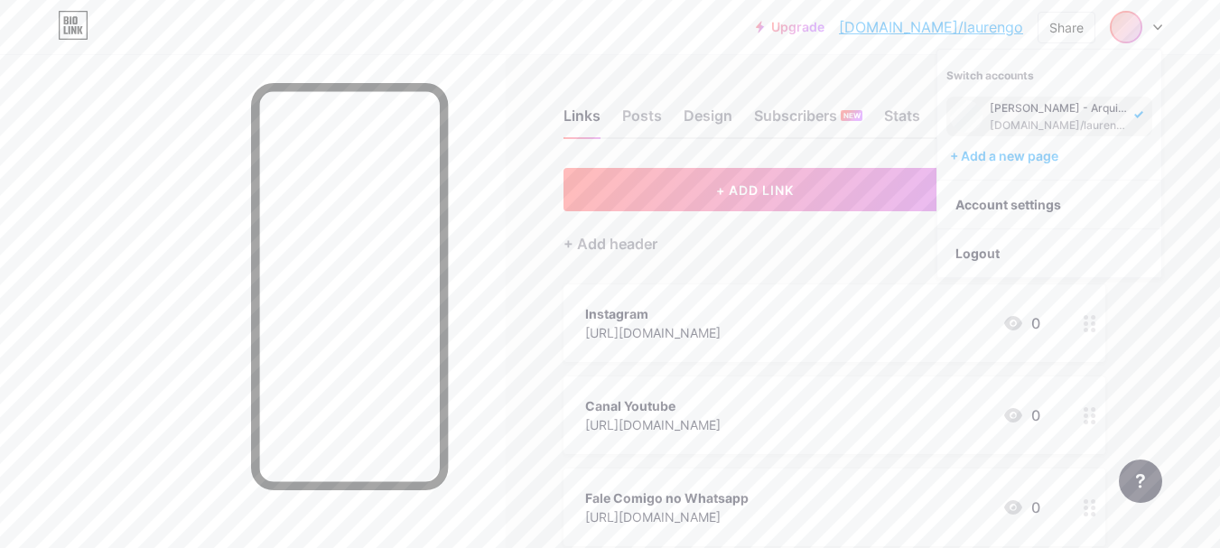
click at [1171, 325] on div "Links Posts Design Subscribers NEW Stats Settings + ADD LINK + ADD EMBED + Add …" at bounding box center [590, 405] width 1181 height 702
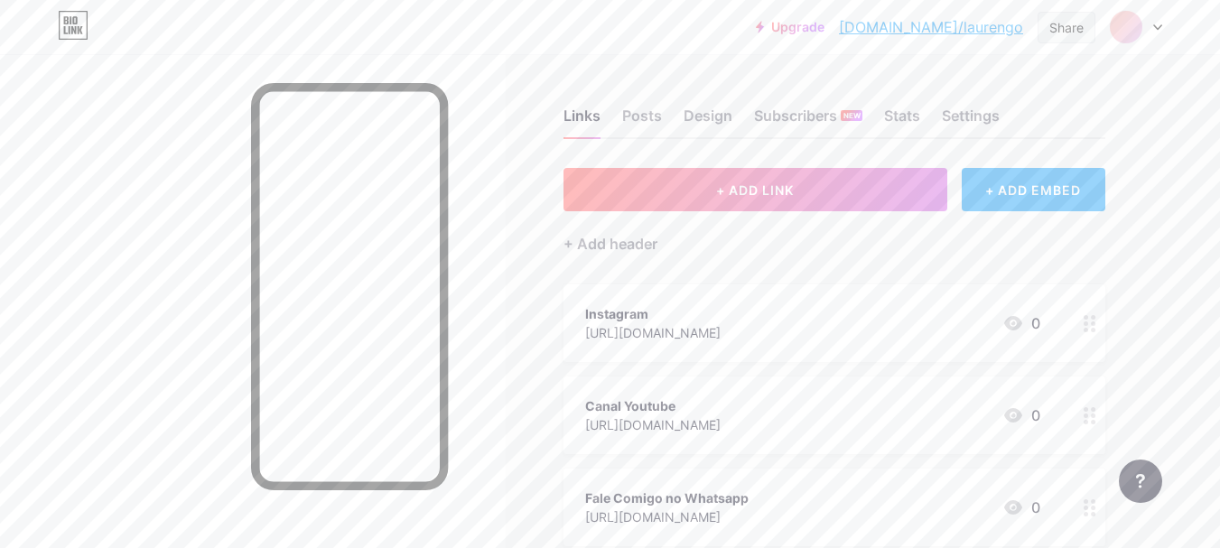
click at [1072, 30] on div "Share" at bounding box center [1066, 27] width 34 height 19
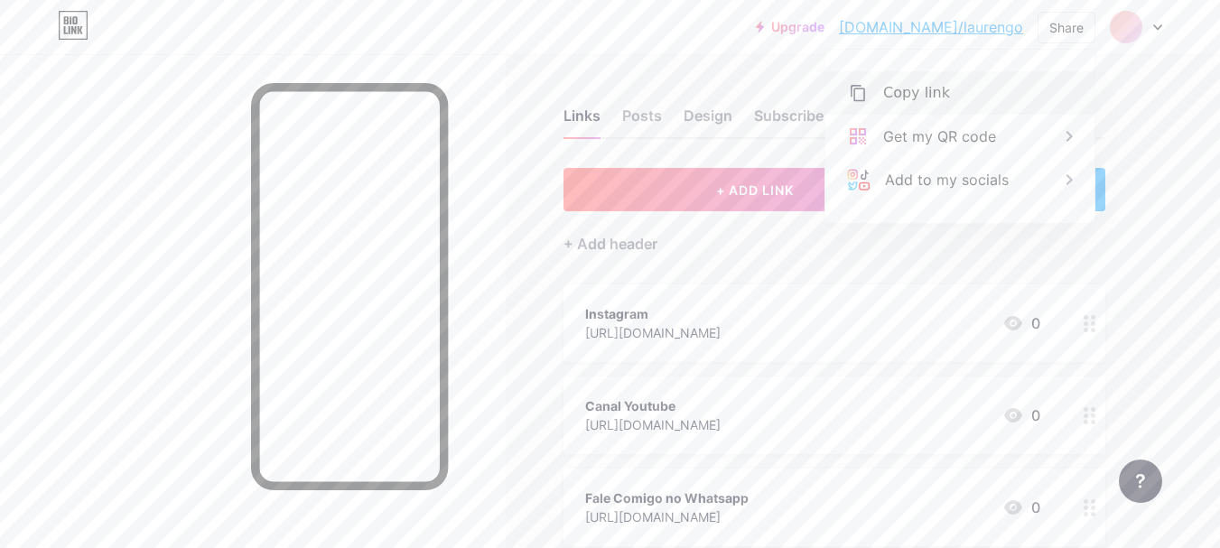
click at [904, 90] on div "Copy link" at bounding box center [916, 93] width 67 height 22
